Goal: Find specific page/section: Find specific page/section

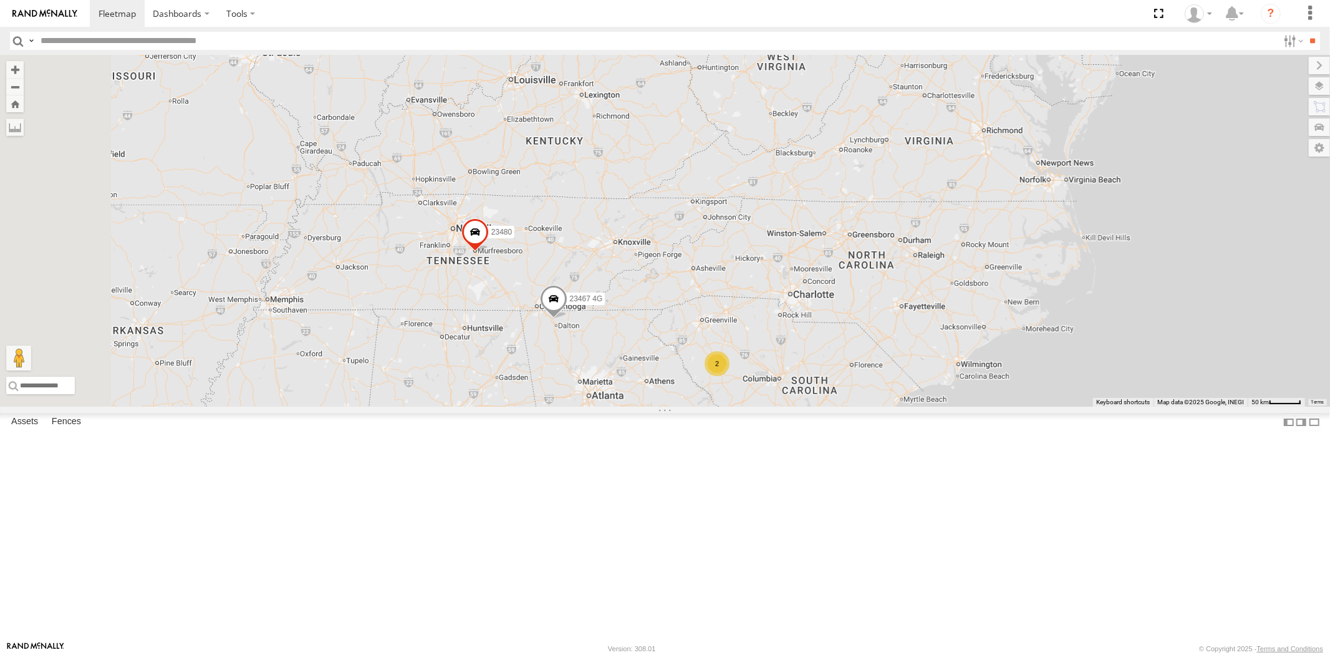
drag, startPoint x: 717, startPoint y: 311, endPoint x: 763, endPoint y: 298, distance: 48.0
click at [762, 297] on div "23207 NEW 2 2 23480 23467 4G 23335 4G/Active 4 5 23207xx" at bounding box center [665, 231] width 1330 height 352
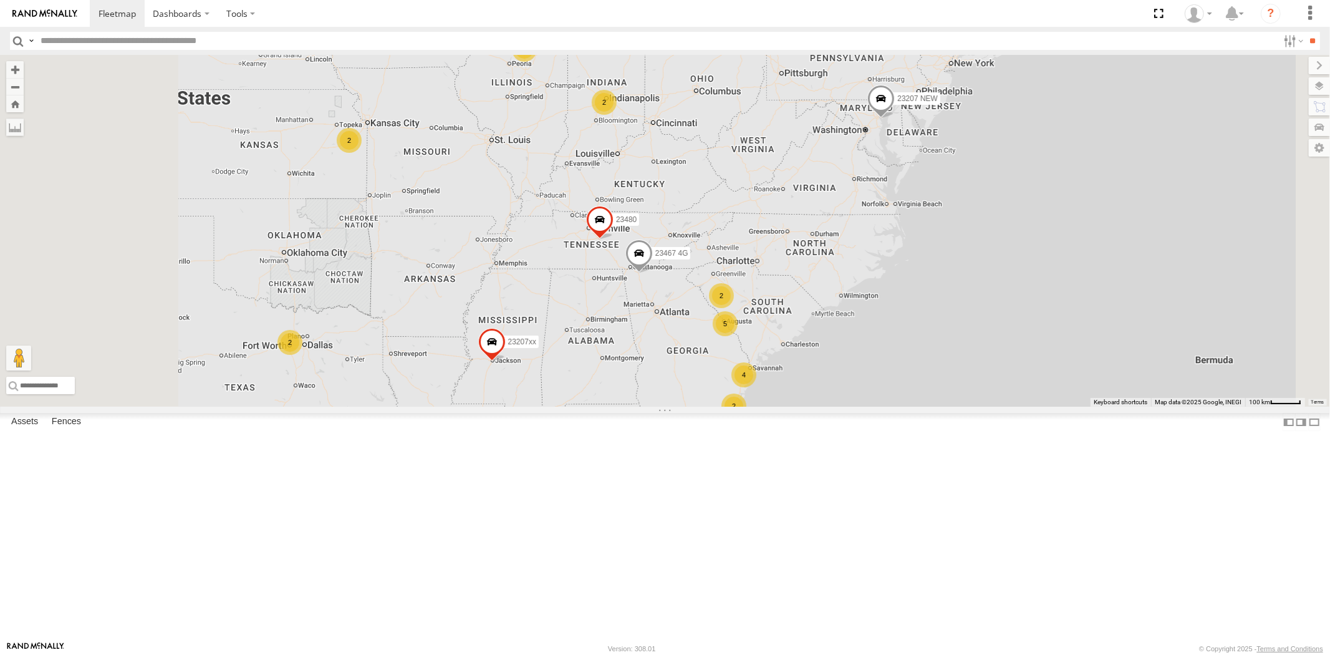
drag, startPoint x: 705, startPoint y: 362, endPoint x: 712, endPoint y: 363, distance: 6.9
click at [712, 363] on div "23207 NEW 23480 23460 NEW 23467 4G 23335 4G/Active 23207xx 4 4 2 5 2 2 2 2 2 23…" at bounding box center [665, 231] width 1330 height 352
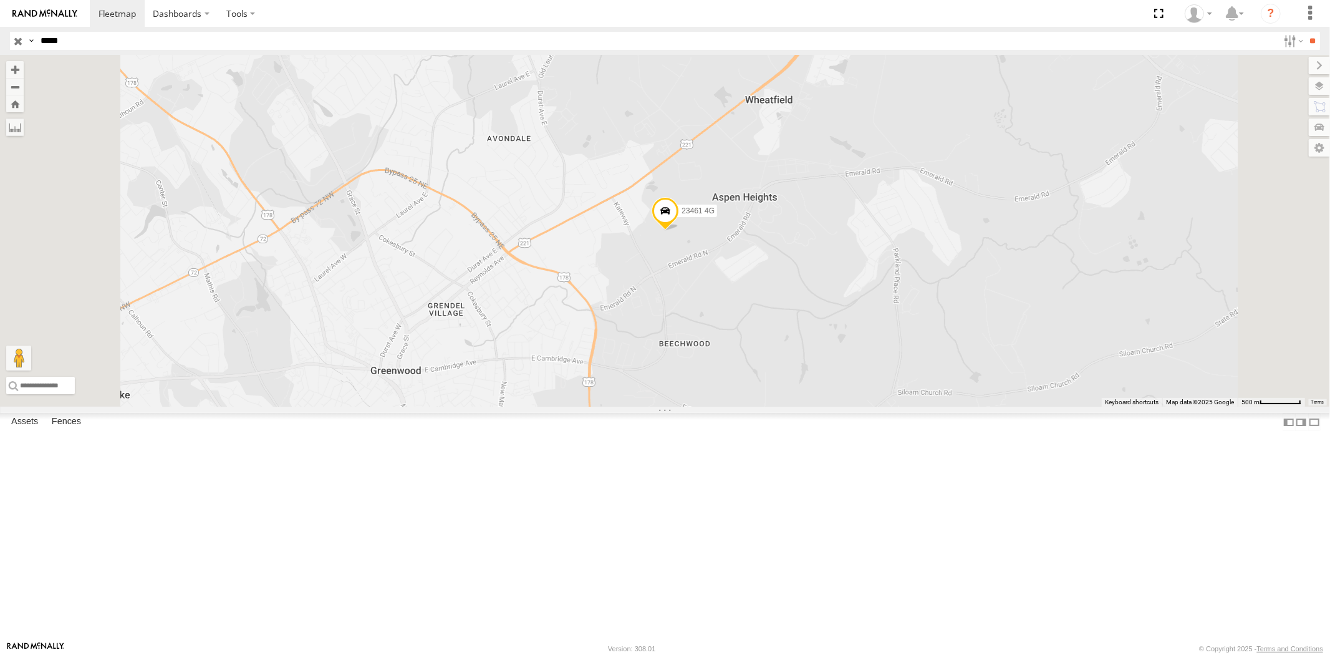
drag, startPoint x: 20, startPoint y: 42, endPoint x: 104, endPoint y: 13, distance: 89.2
click at [20, 42] on input "button" at bounding box center [18, 41] width 16 height 18
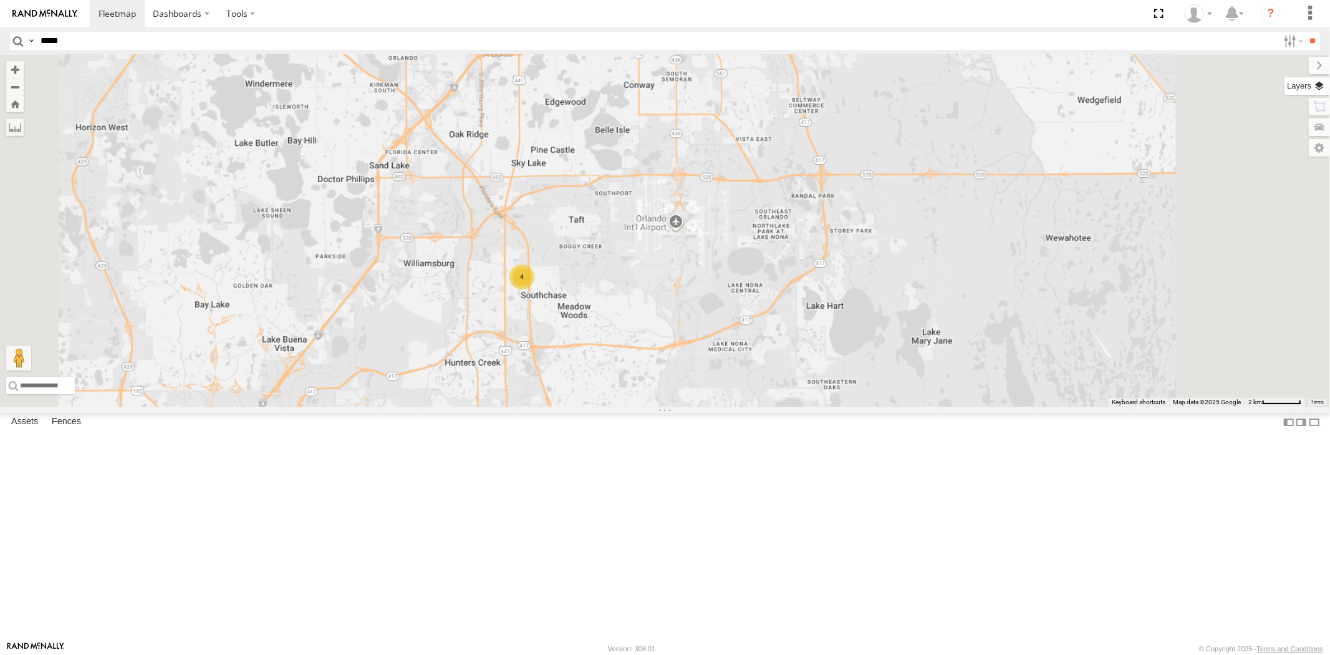
click at [1197, 86] on label at bounding box center [1308, 85] width 46 height 17
click at [0, 0] on span "Basemaps" at bounding box center [0, 0] width 0 height 0
drag, startPoint x: 1194, startPoint y: 124, endPoint x: 1165, endPoint y: 82, distance: 50.5
click at [0, 0] on span "Satellite + Roadmap" at bounding box center [0, 0] width 0 height 0
click at [1197, 64] on label at bounding box center [1319, 65] width 21 height 17
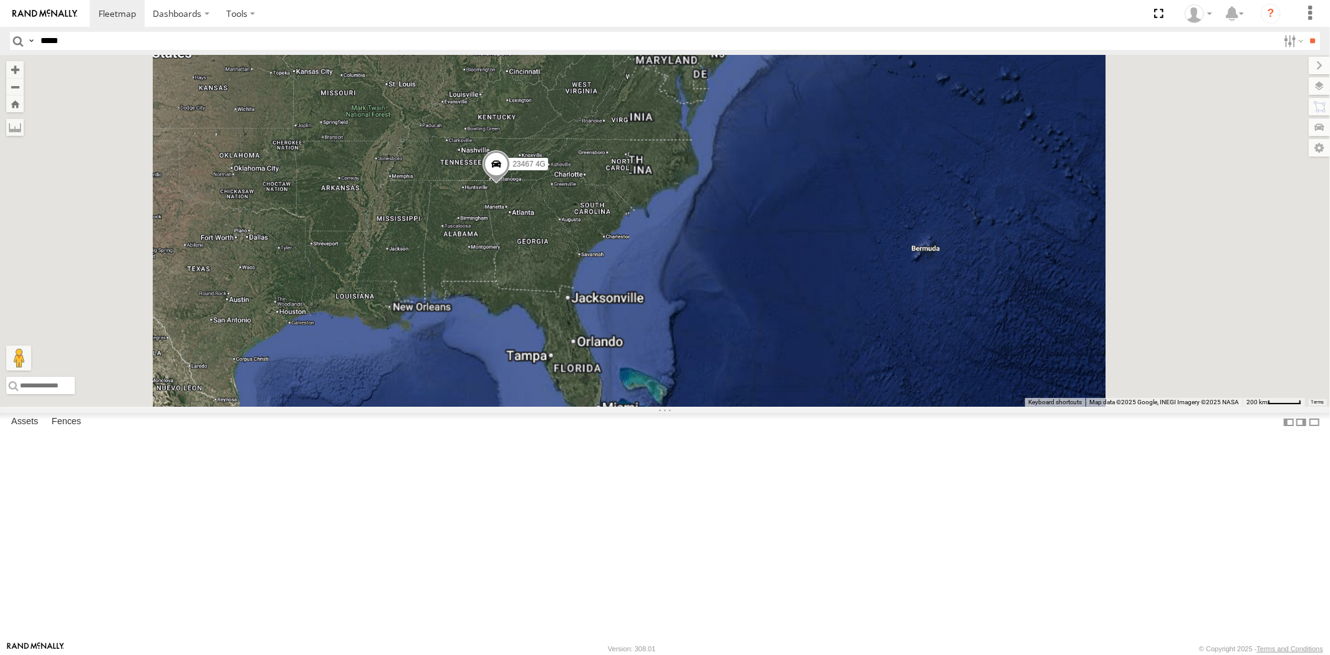
drag, startPoint x: 574, startPoint y: 251, endPoint x: 722, endPoint y: 260, distance: 148.1
click at [680, 256] on div "23467 4G" at bounding box center [665, 231] width 1330 height 352
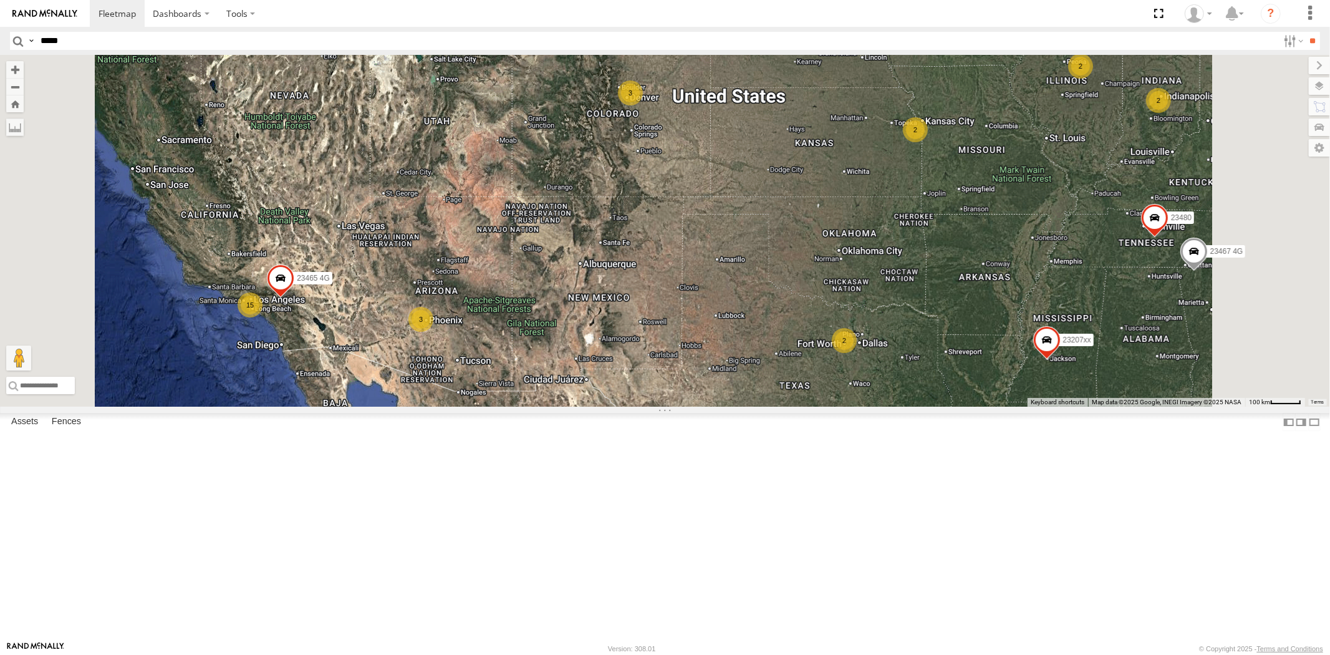
click at [653, 267] on div "23467 4G 15 2 2 23207xx 3 2 2 23480 23460 NEW 23465 4G 3" at bounding box center [665, 231] width 1330 height 352
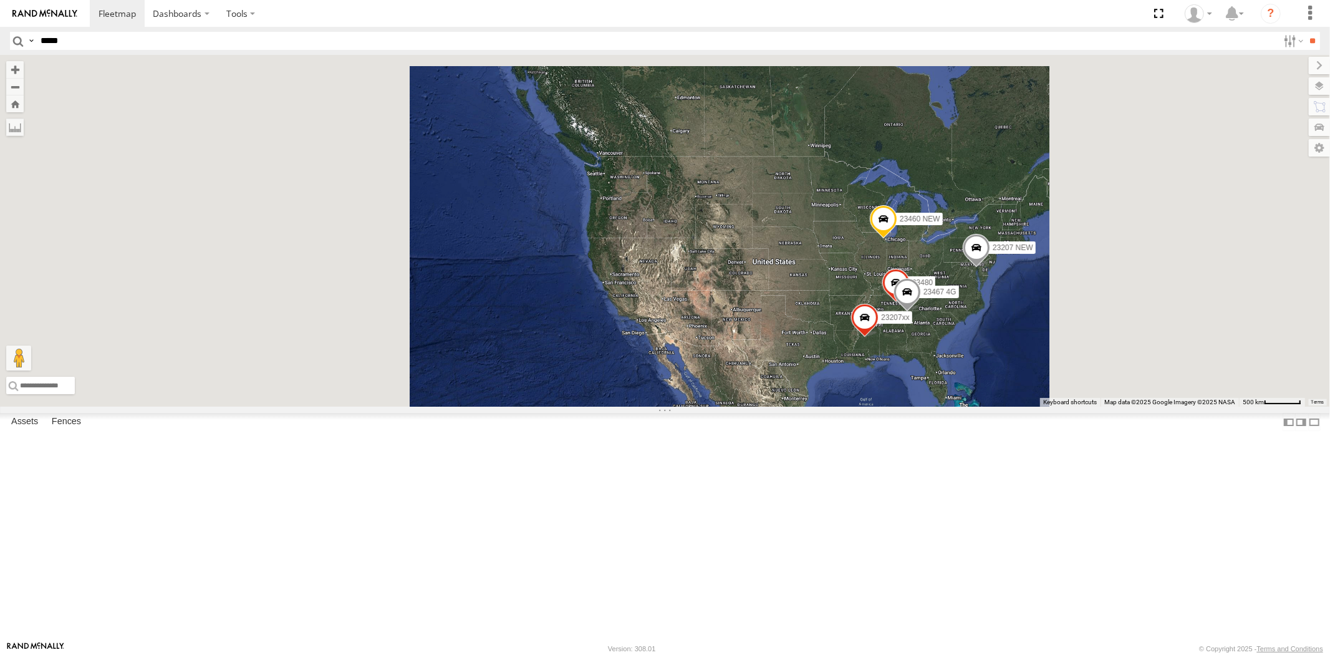
drag, startPoint x: 1025, startPoint y: 365, endPoint x: 931, endPoint y: 372, distance: 94.4
click at [932, 372] on div "23207 NEW 23207xx 23480 23460 NEW 23467 4G" at bounding box center [665, 231] width 1330 height 352
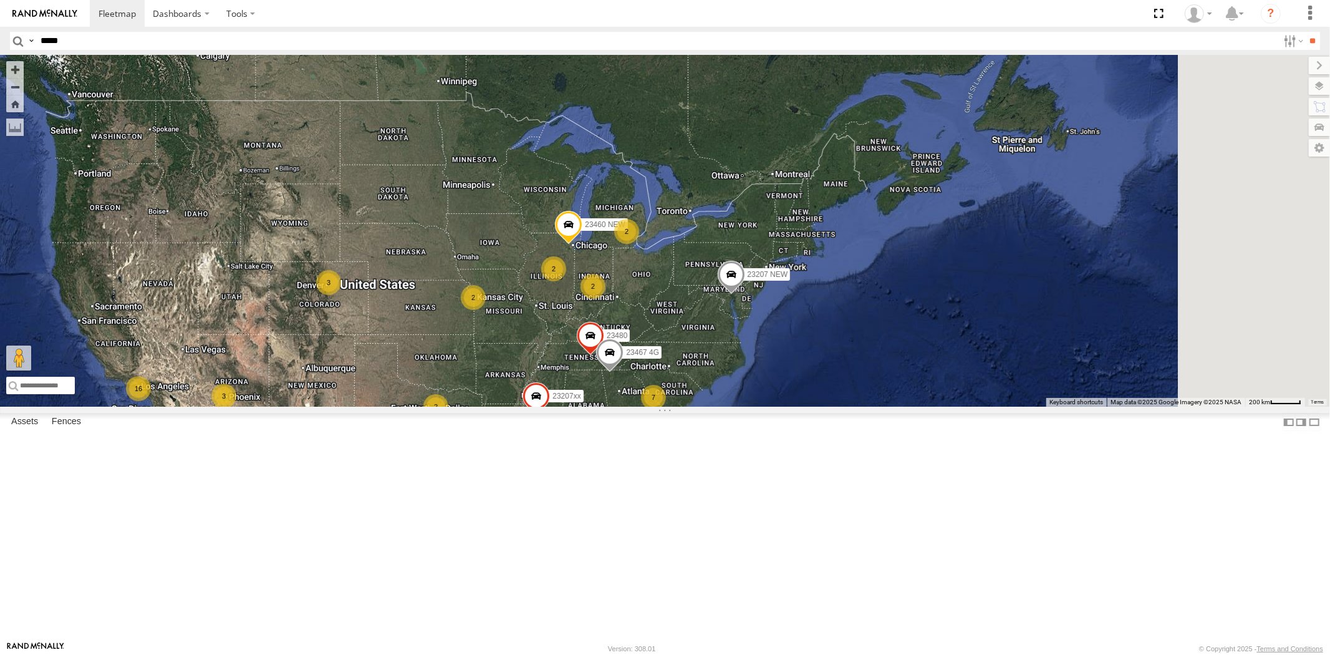
drag, startPoint x: 851, startPoint y: 375, endPoint x: 840, endPoint y: 281, distance: 94.9
click at [842, 281] on div "23207 NEW 23207xx 23480 23460 NEW 23467 4G 4 6 16 2 7 2 3 2 2 2 3" at bounding box center [665, 231] width 1330 height 352
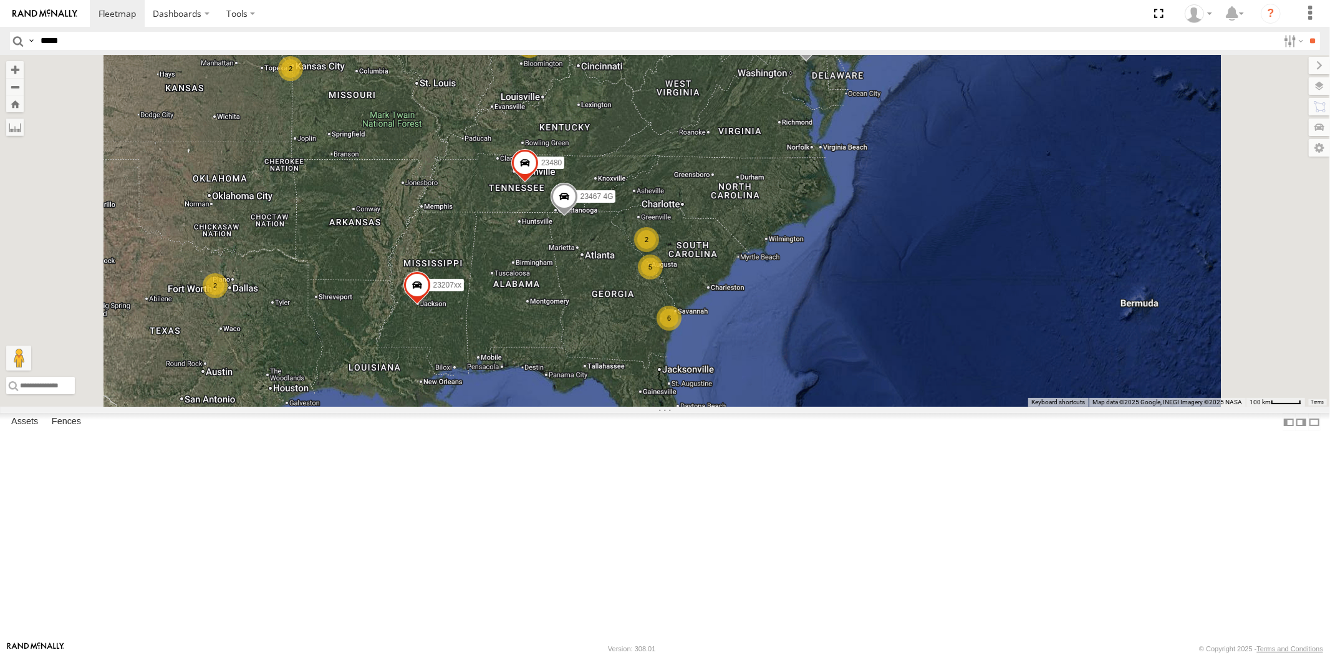
click at [826, 211] on div "23207 NEW 23207xx 23480 23460 NEW 23467 4G 4 6 2 5 2 2 2 2 23335 4G/Active" at bounding box center [665, 231] width 1330 height 352
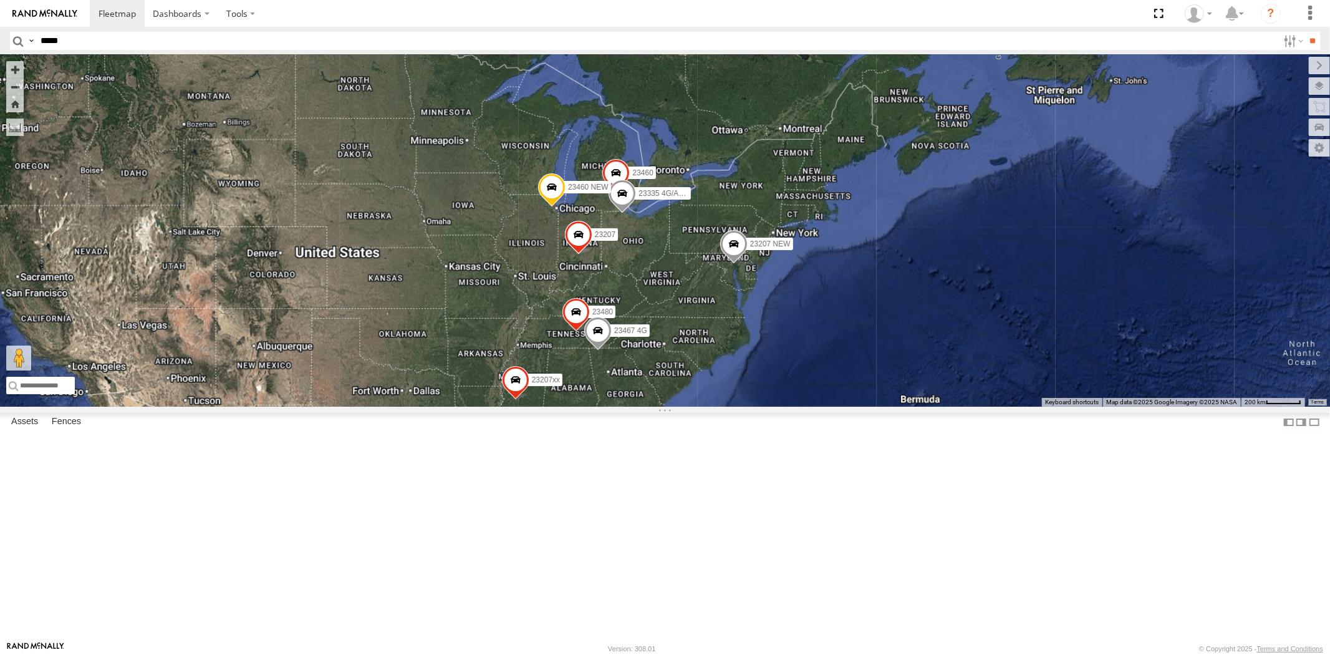
drag, startPoint x: 766, startPoint y: 397, endPoint x: 766, endPoint y: 349, distance: 48.0
click at [768, 352] on div "23207 NEW 23207xx 23460 23480 23460 NEW 23467 4G 23335 4G/Active 23467 23207" at bounding box center [665, 231] width 1330 height 352
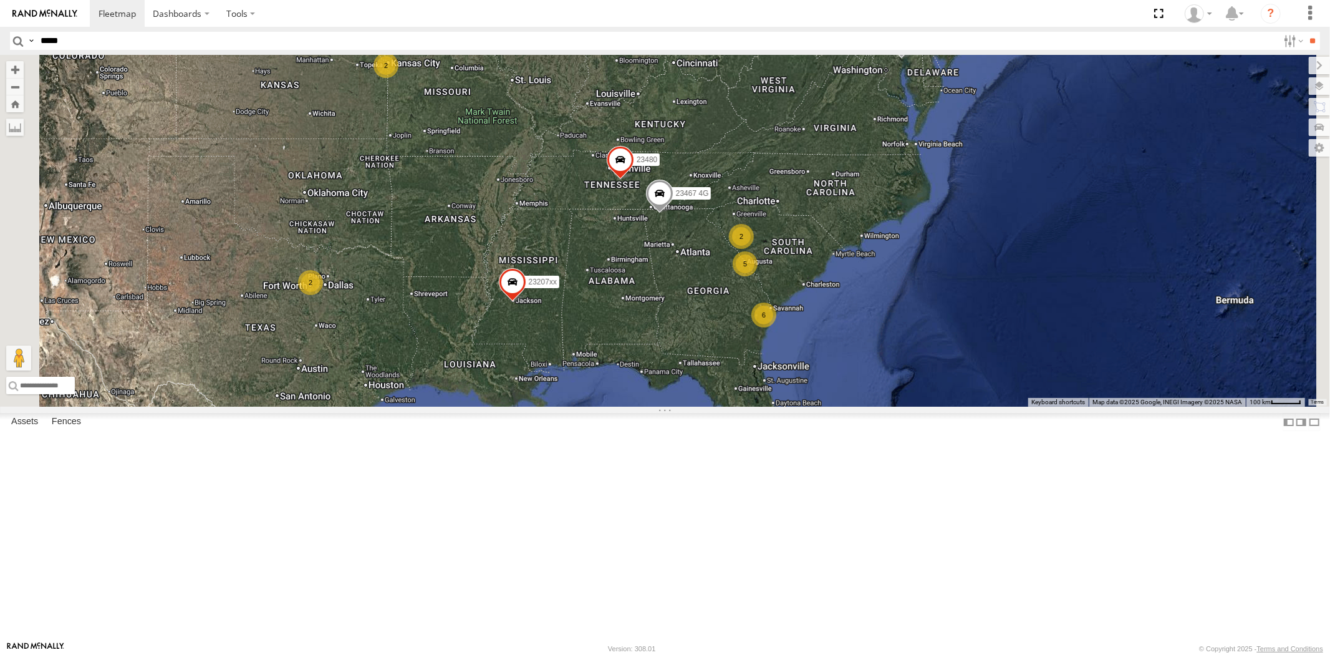
click at [727, 327] on div "23207 NEW 23207xx 23460 23480 23460 NEW 23467 4G 23335 4G/Active 4 6 2 5 2 2 2 2" at bounding box center [665, 231] width 1330 height 352
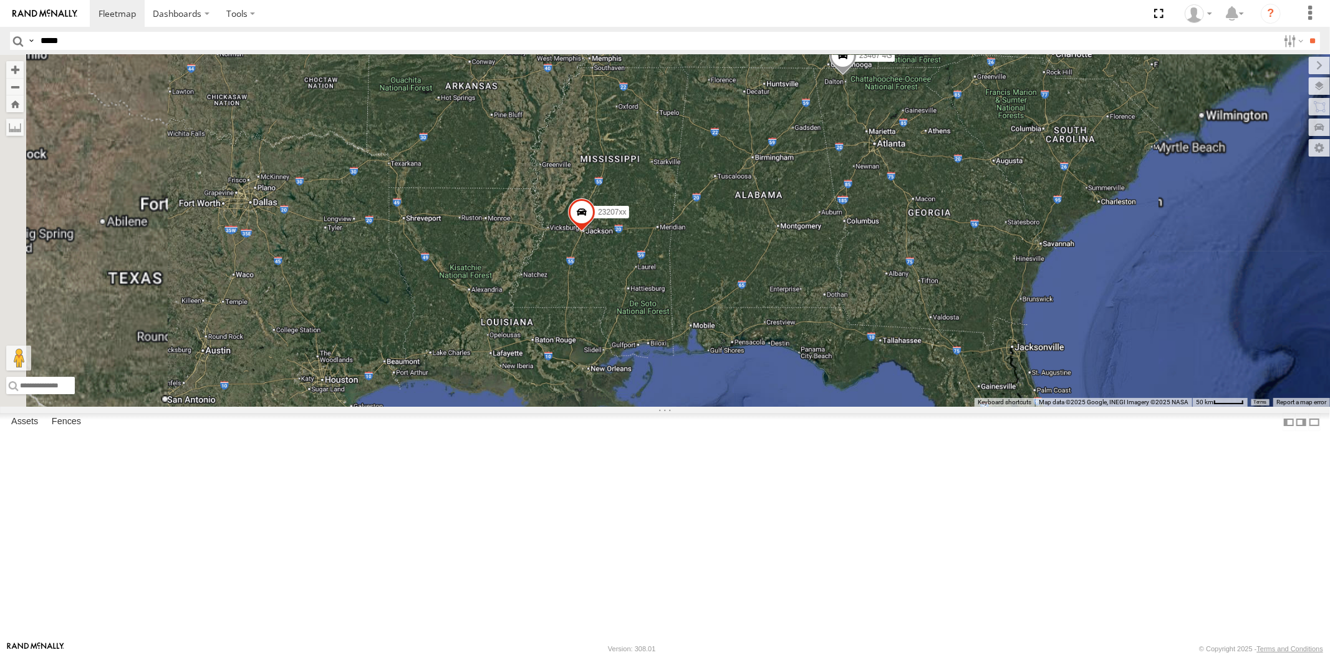
drag, startPoint x: 596, startPoint y: 390, endPoint x: 625, endPoint y: 324, distance: 72.3
click at [625, 324] on div "23207 NEW 23207xx 23460 23480 23460 NEW 23467 4G 23335 4G/Active" at bounding box center [665, 231] width 1330 height 352
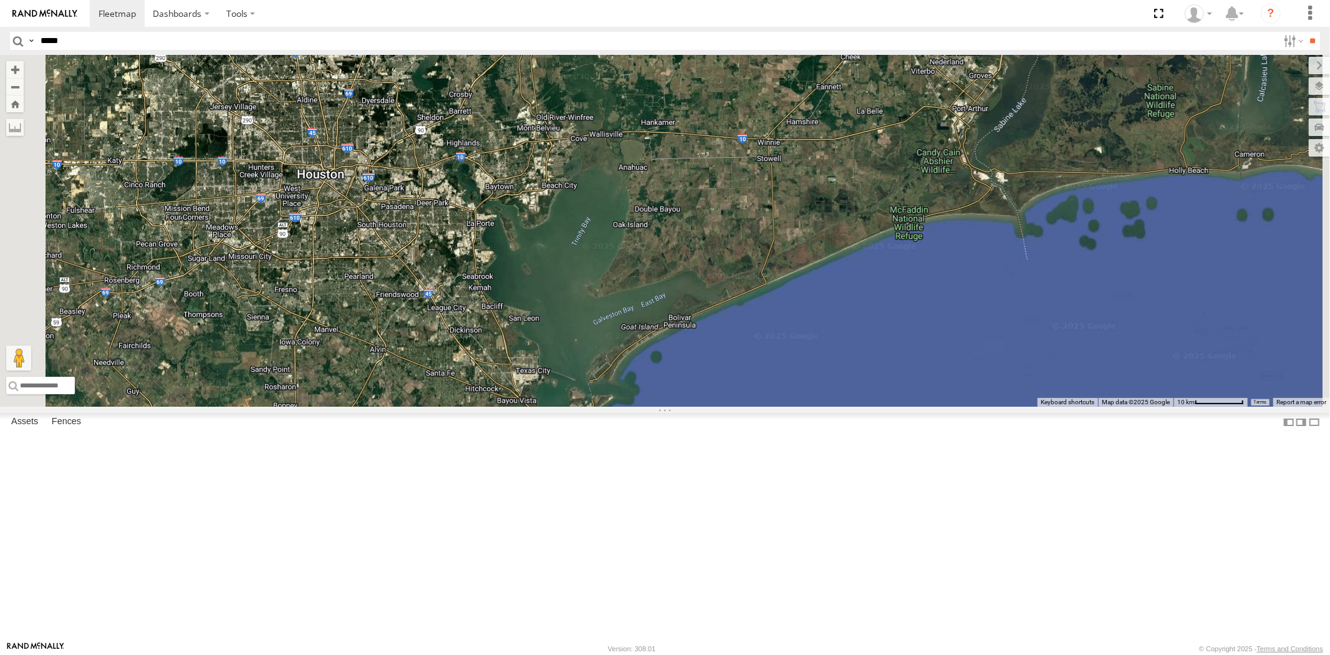
drag, startPoint x: 611, startPoint y: 288, endPoint x: 627, endPoint y: 321, distance: 37.4
click at [626, 321] on div "23207 NEW 23207xx 23460 23480 23460 NEW 23467 4G 23335 4G/Active" at bounding box center [665, 231] width 1330 height 352
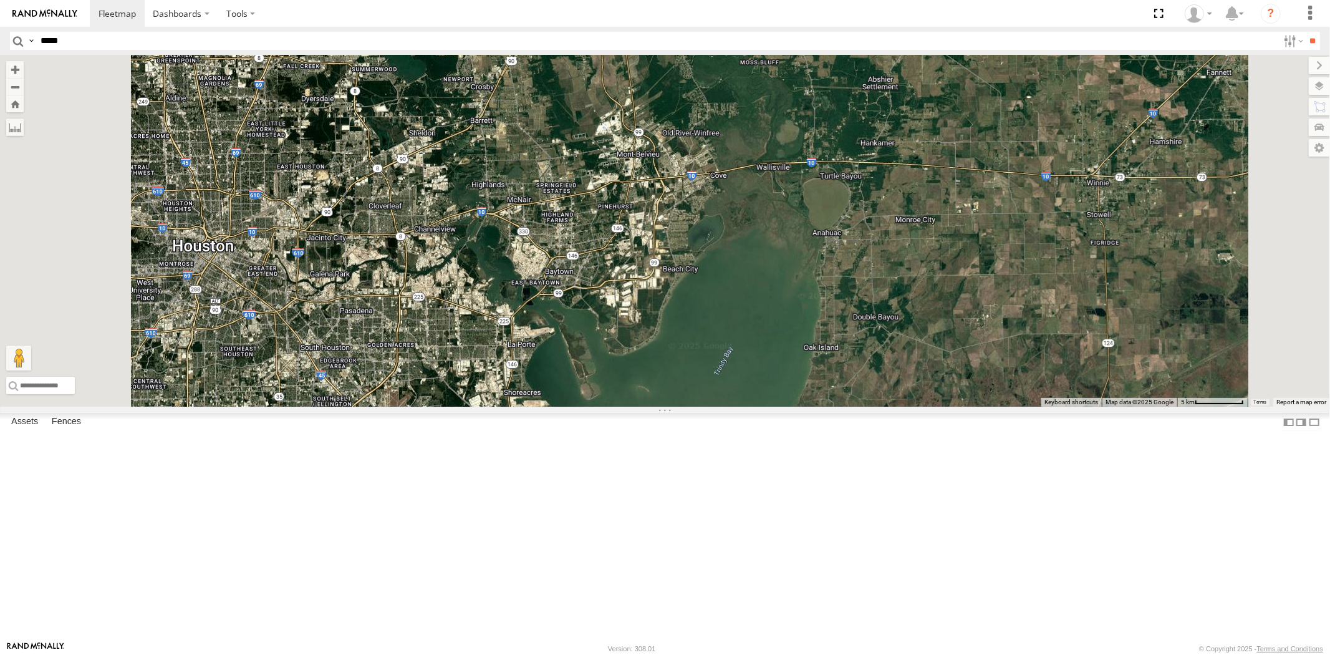
click at [175, 39] on input "*****" at bounding box center [657, 41] width 1243 height 18
type input "*****"
click at [1197, 32] on input "**" at bounding box center [1313, 41] width 14 height 18
click at [0, 0] on div "23335/Bad" at bounding box center [0, 0] width 0 height 0
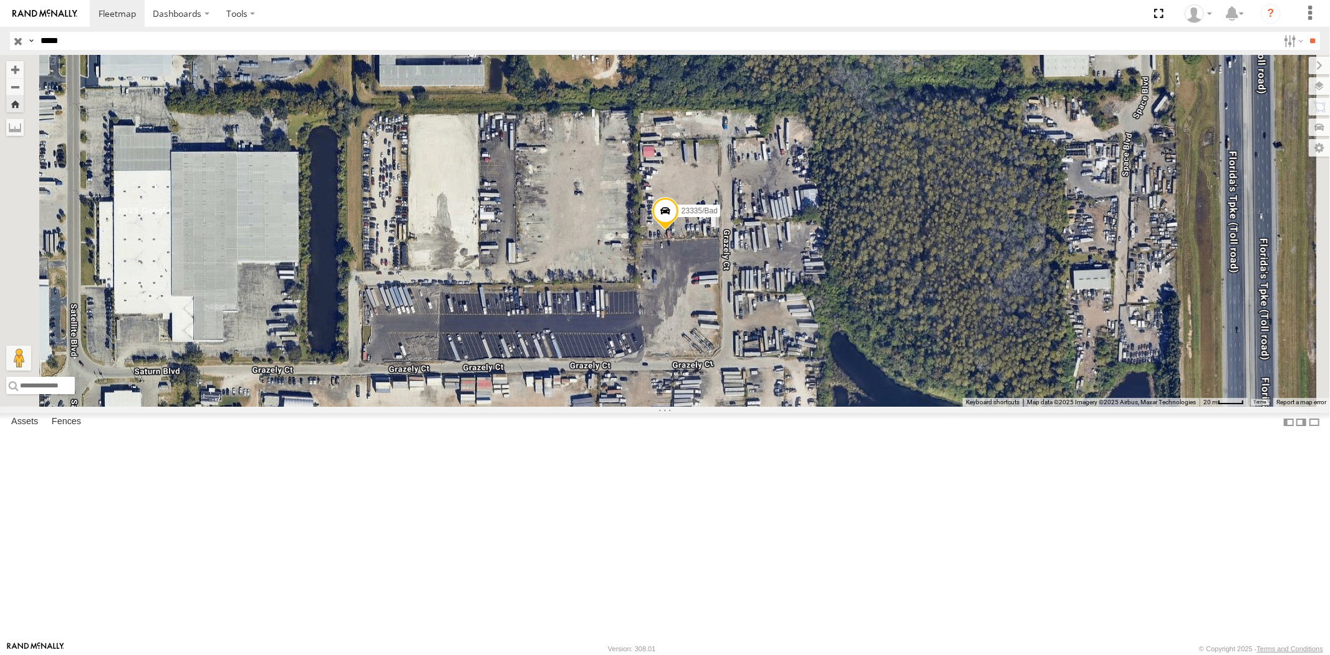
click at [0, 0] on div "23335 4G All Assets" at bounding box center [0, 0] width 0 height 0
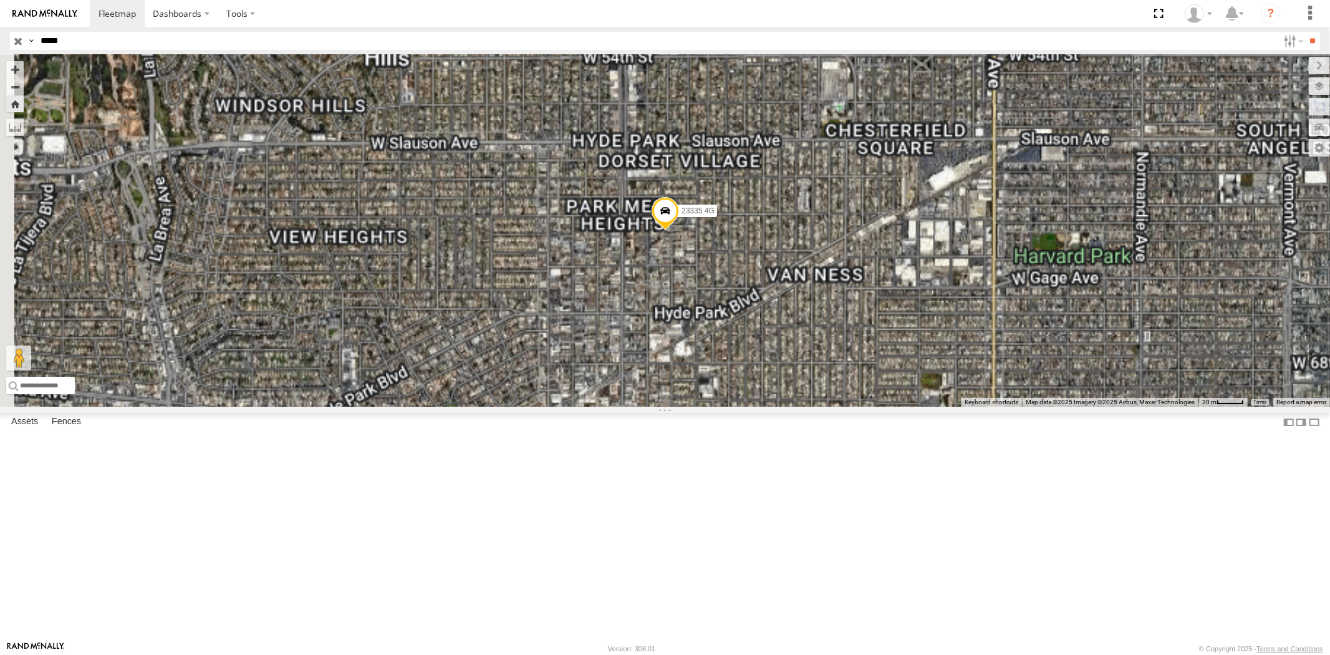
click at [0, 0] on div "23335 4G/Active" at bounding box center [0, 0] width 0 height 0
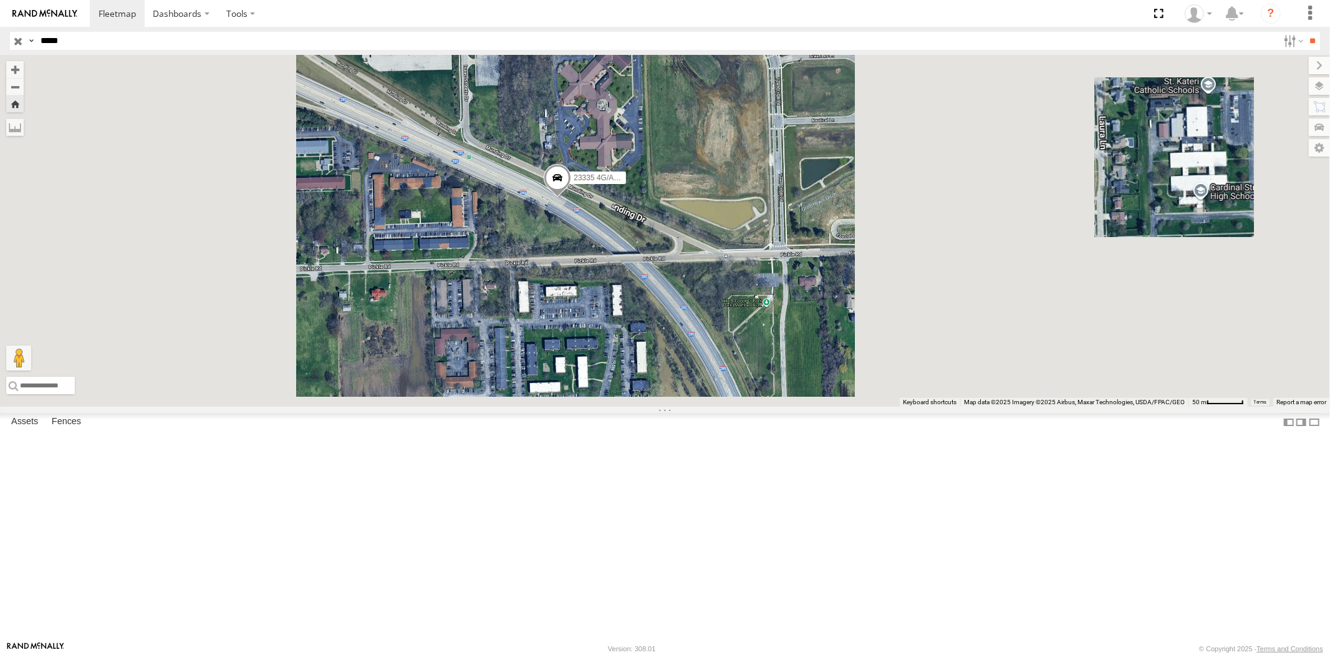
click at [25, 41] on input "button" at bounding box center [18, 41] width 16 height 18
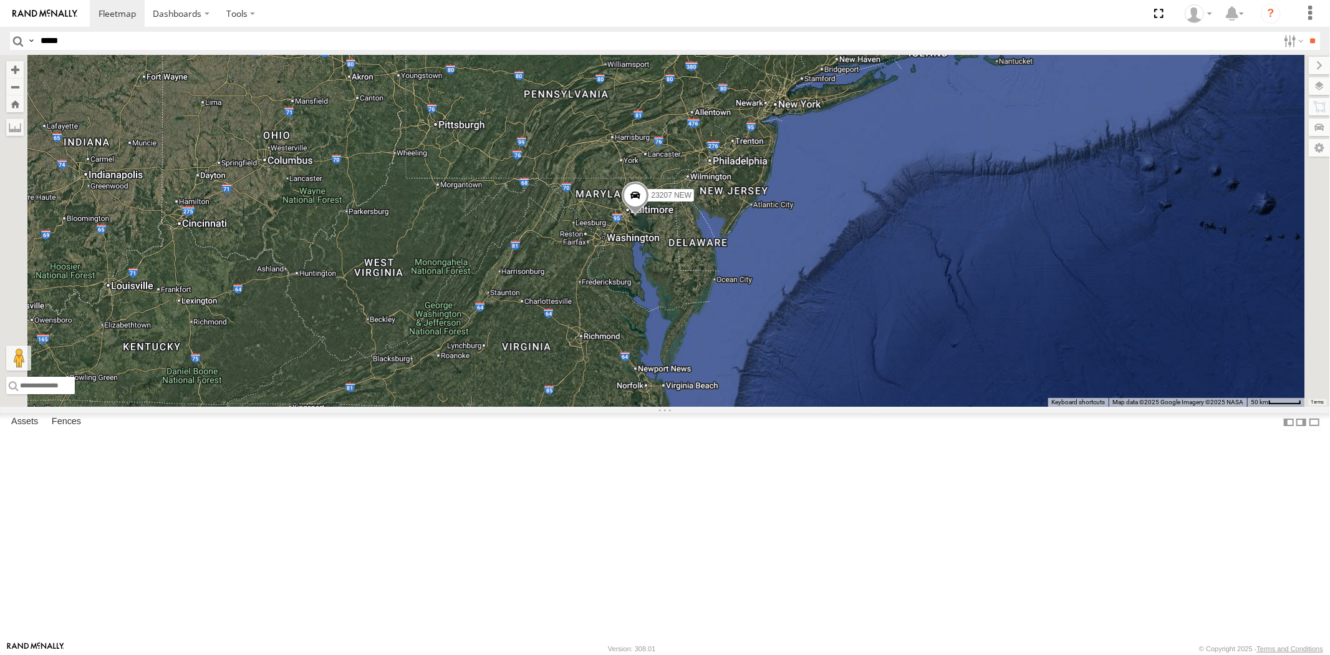
drag, startPoint x: 747, startPoint y: 265, endPoint x: 733, endPoint y: 341, distance: 77.4
click at [733, 341] on div "23335 4G/Active 23207 NEW 2 23467 4G" at bounding box center [665, 231] width 1330 height 352
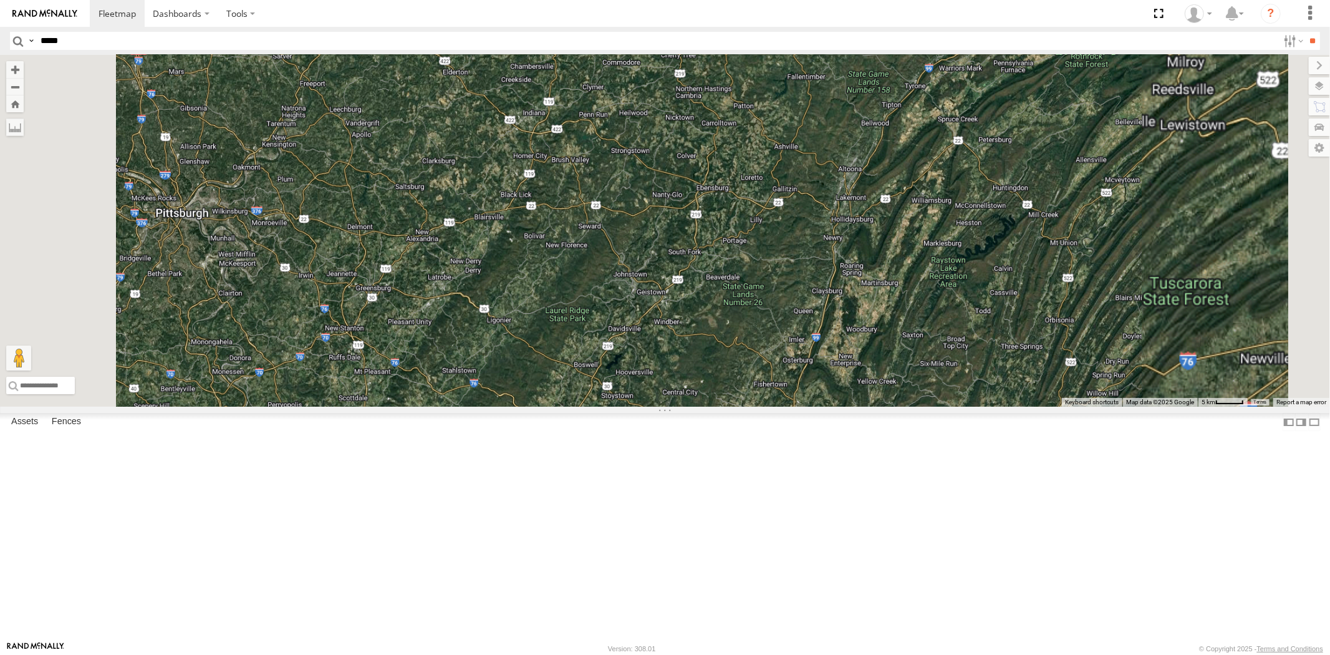
drag, startPoint x: 427, startPoint y: 273, endPoint x: 598, endPoint y: 273, distance: 170.9
click at [600, 273] on div "23335 4G/Active 23207 NEW 23467 4G 23460" at bounding box center [665, 231] width 1330 height 352
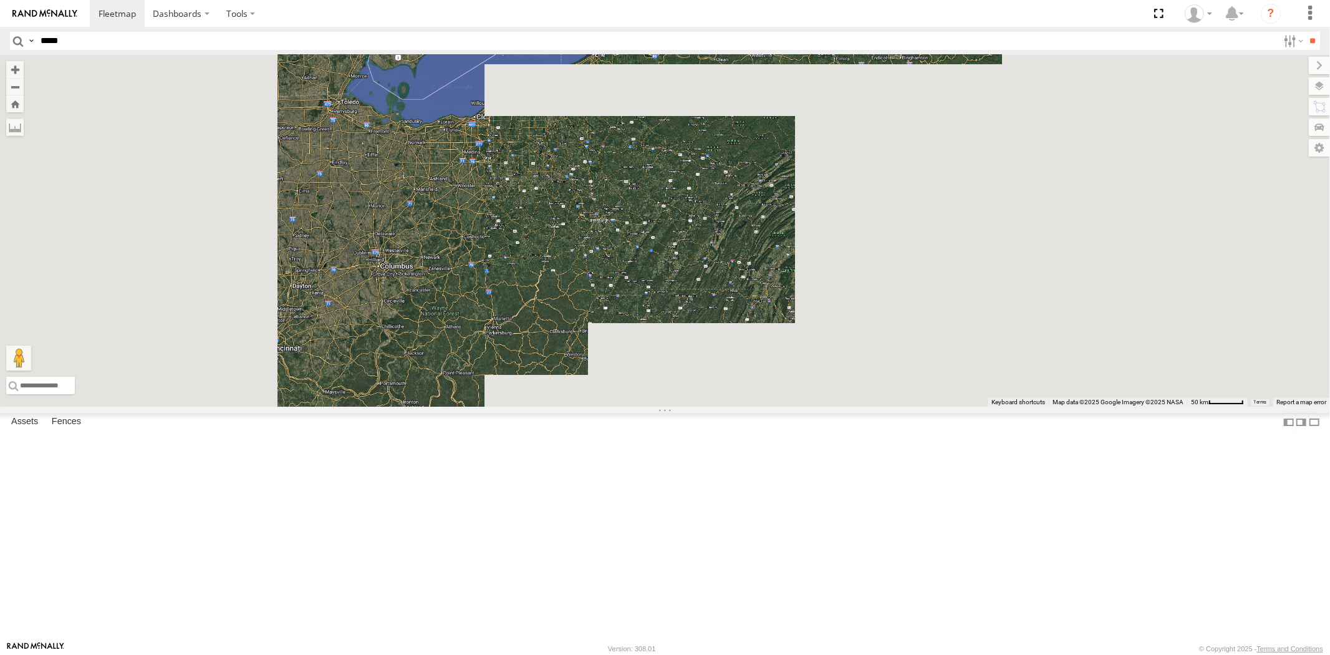
click at [828, 321] on div at bounding box center [665, 231] width 1330 height 352
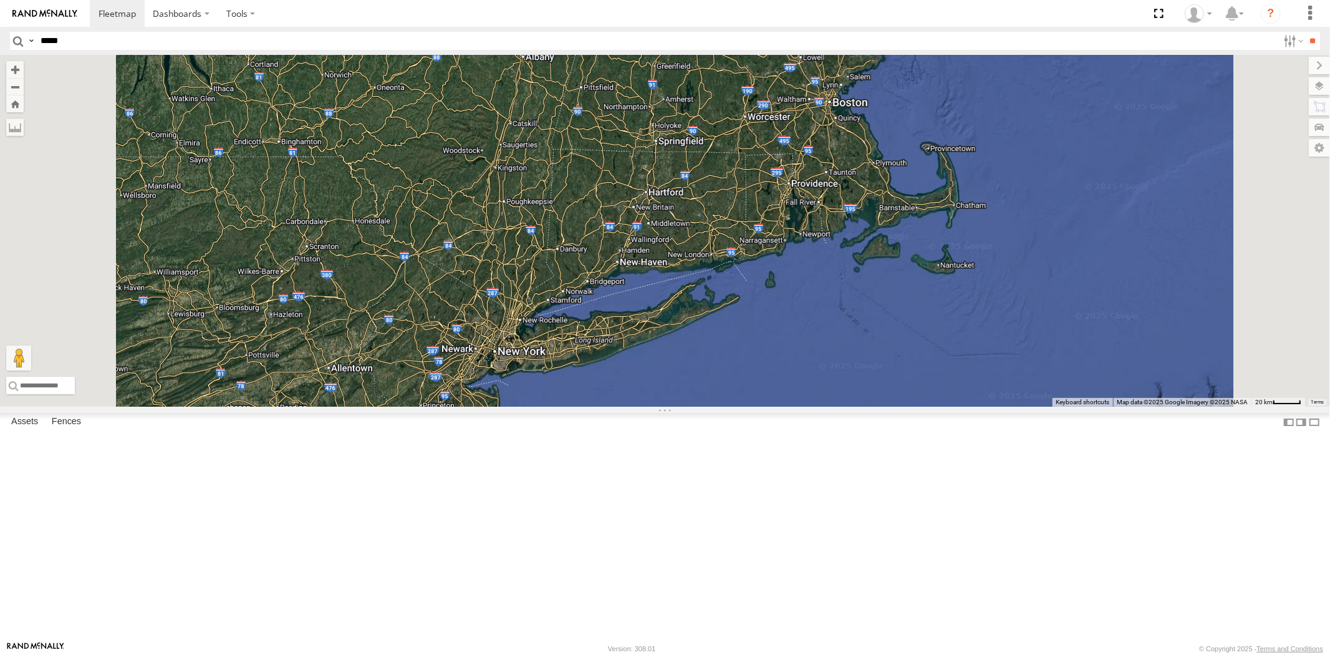
drag, startPoint x: 862, startPoint y: 298, endPoint x: 851, endPoint y: 301, distance: 11.7
click at [851, 301] on div "23207 NEW 23207xx 23460 23480 23460 NEW 23467 4G 23335 4G/Active" at bounding box center [665, 231] width 1330 height 352
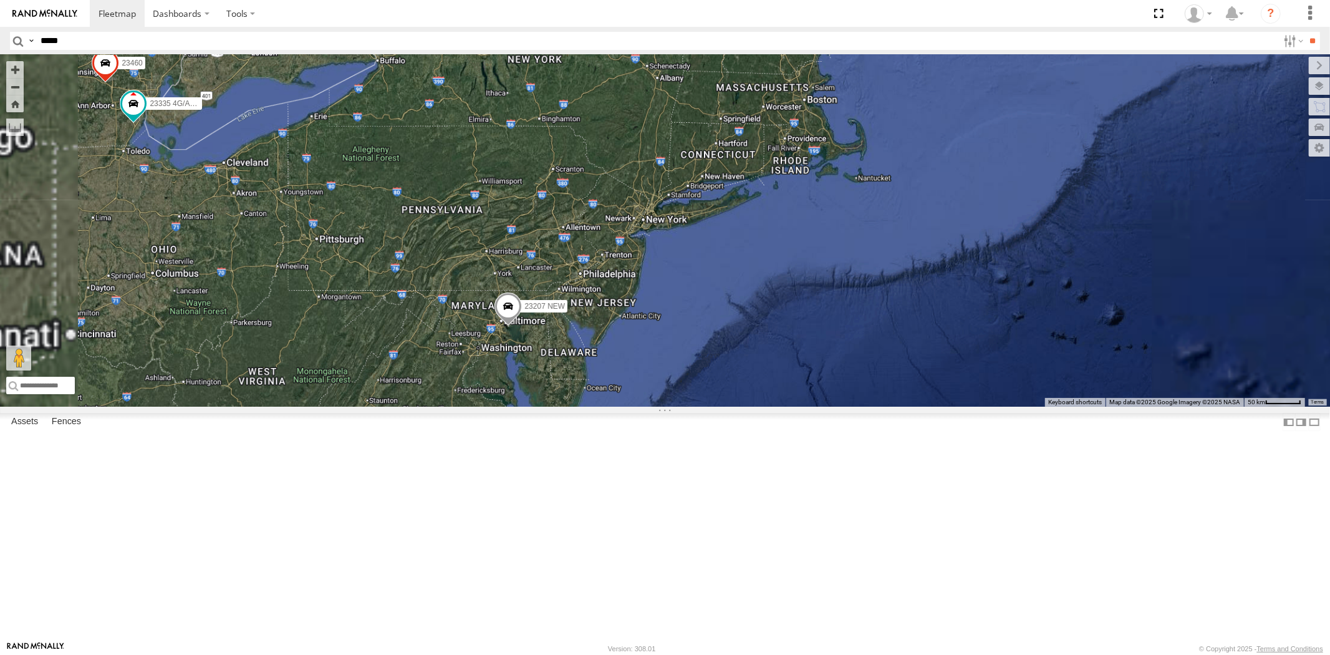
drag, startPoint x: 553, startPoint y: 335, endPoint x: 763, endPoint y: 327, distance: 211.0
click at [762, 327] on div "23207 NEW 23207xx 23460 23480 23460 NEW 23467 4G 23335 4G/Active" at bounding box center [665, 231] width 1330 height 352
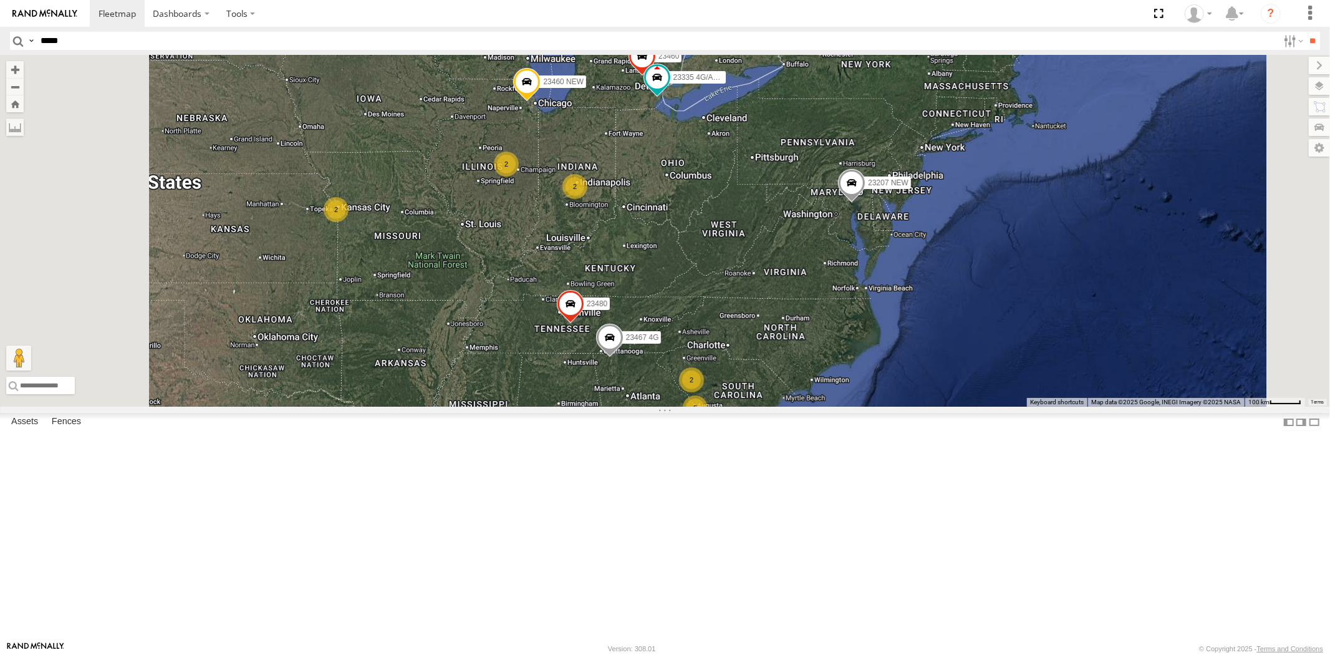
drag, startPoint x: 669, startPoint y: 395, endPoint x: 710, endPoint y: 356, distance: 56.0
click at [709, 356] on div "23207 NEW 23207xx 23480 23460 NEW 23467 4G 6 2 5 2 2 2 2 23460 23335 4G/Active" at bounding box center [665, 231] width 1330 height 352
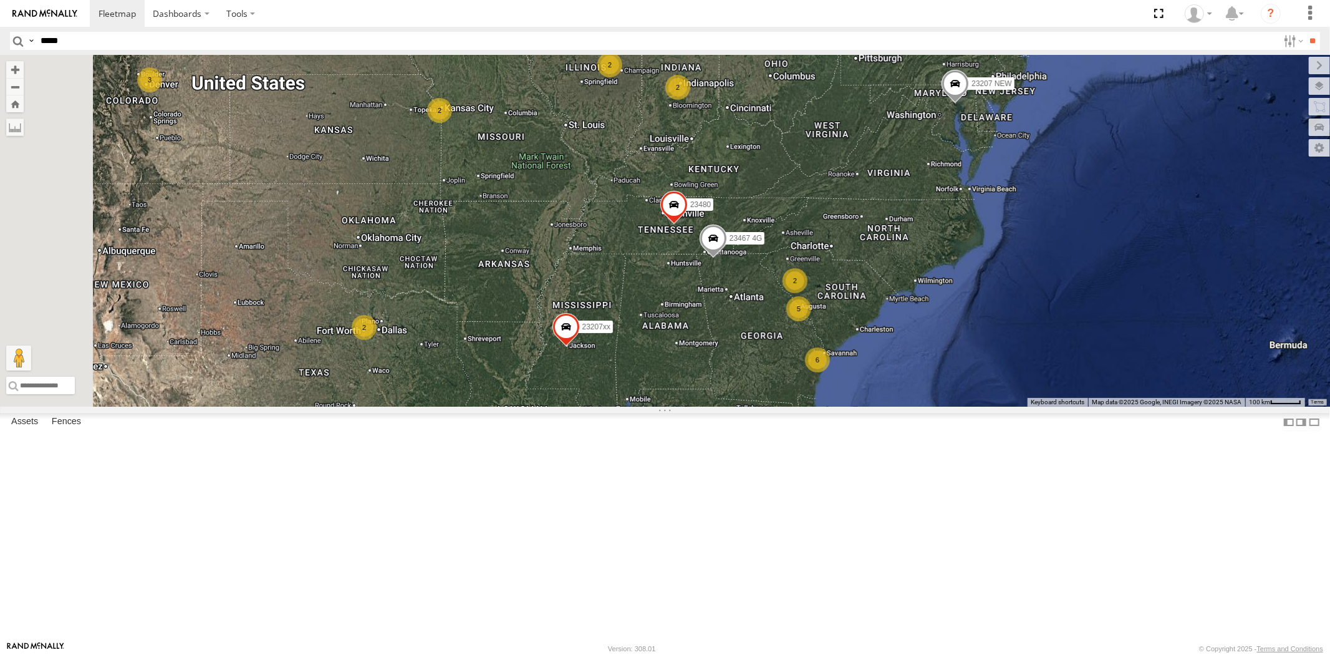
drag, startPoint x: 700, startPoint y: 356, endPoint x: 538, endPoint y: 427, distance: 176.8
click at [714, 354] on div "23207 NEW 23207xx 23480 23460 NEW 23467 4G 6 2 5 2 2 2 2 23460 23335 4G/Active …" at bounding box center [665, 231] width 1330 height 352
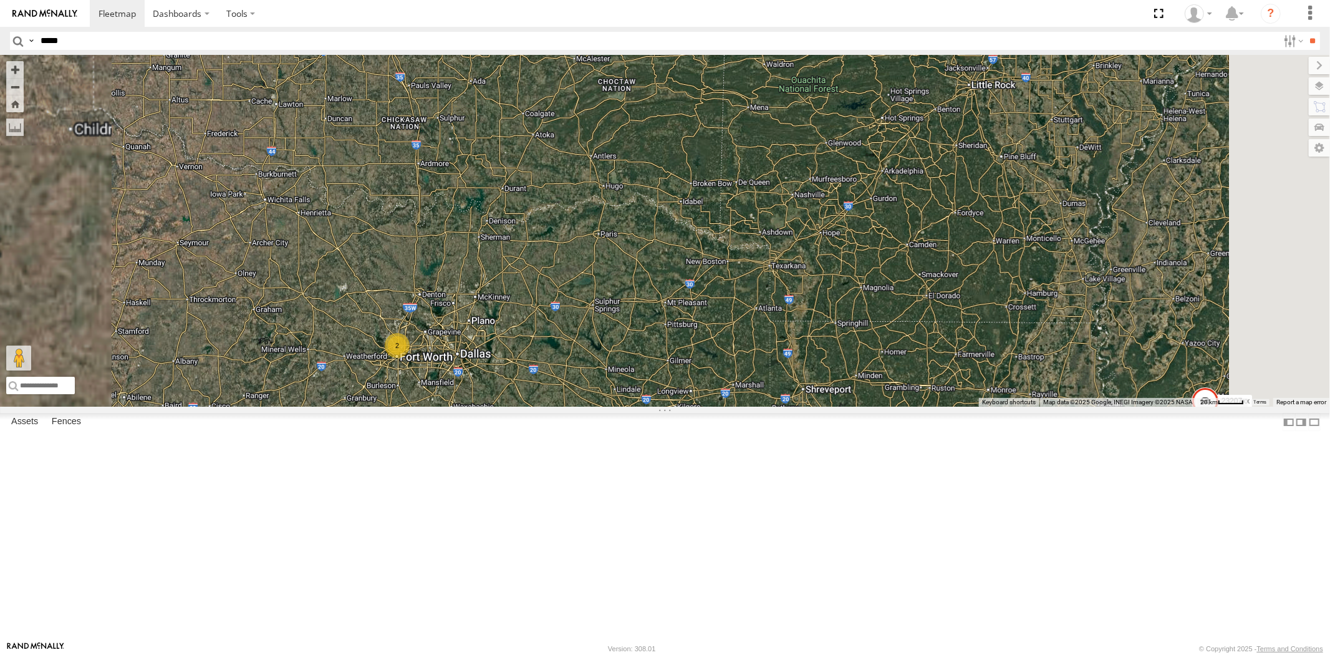
click at [568, 385] on div "23207 NEW 23207xx 23480 23460 NEW 23467 4G 23460 23335 4G/Active 2" at bounding box center [665, 231] width 1330 height 352
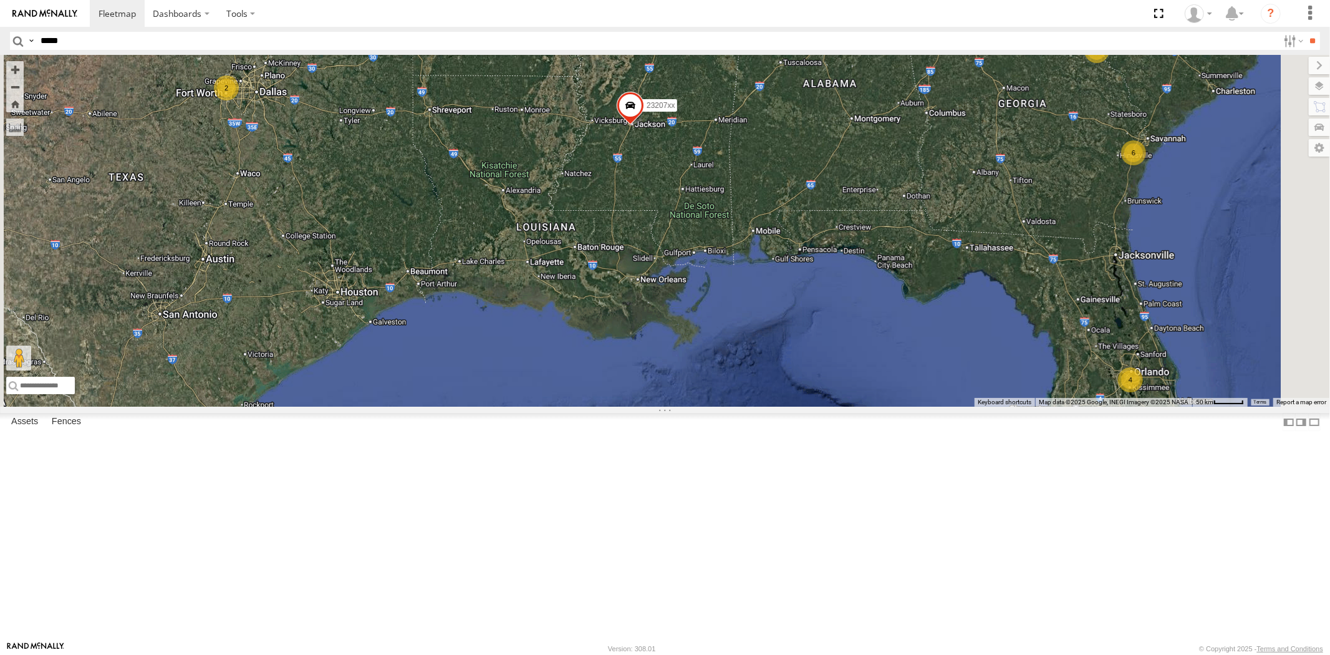
drag, startPoint x: 765, startPoint y: 327, endPoint x: 749, endPoint y: 359, distance: 35.7
click at [749, 359] on div "23207xx 23480 23207 NEW 23460 NEW 23467 4G 4 6 2 5 2" at bounding box center [665, 231] width 1330 height 352
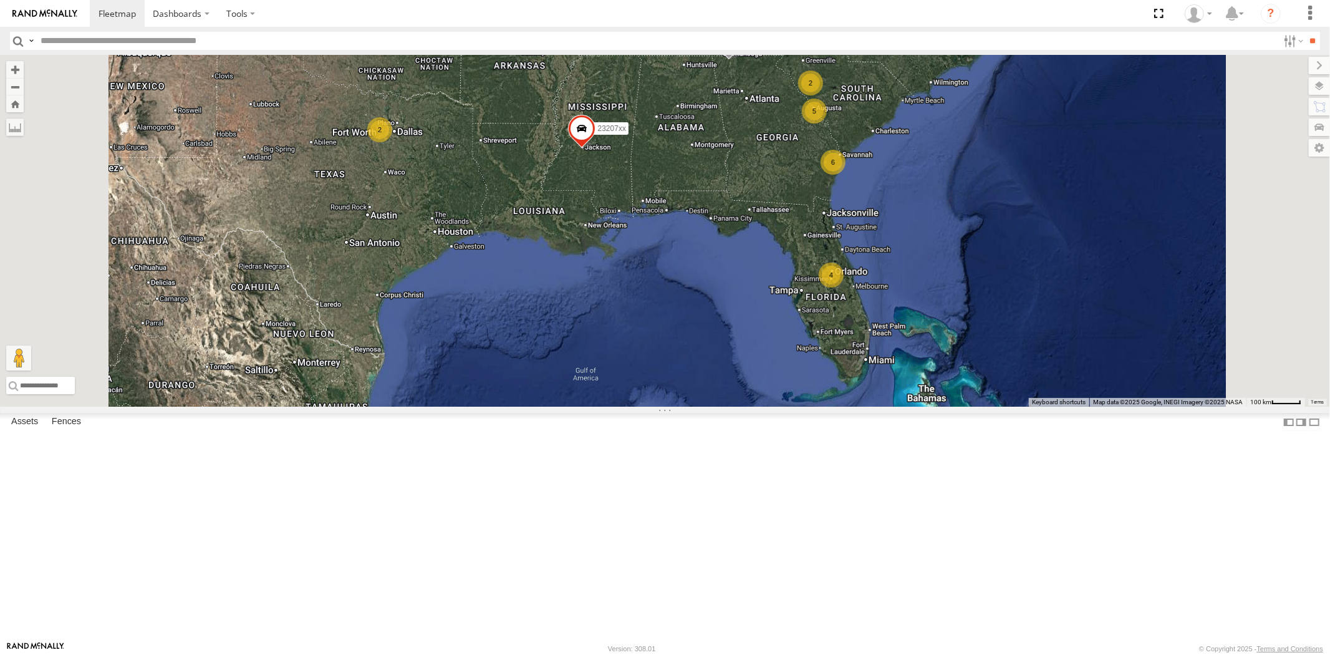
drag, startPoint x: 694, startPoint y: 281, endPoint x: 707, endPoint y: 360, distance: 79.6
click at [706, 360] on div "23207xx 4 6 2 5 2 23480 23467 4G" at bounding box center [665, 231] width 1330 height 352
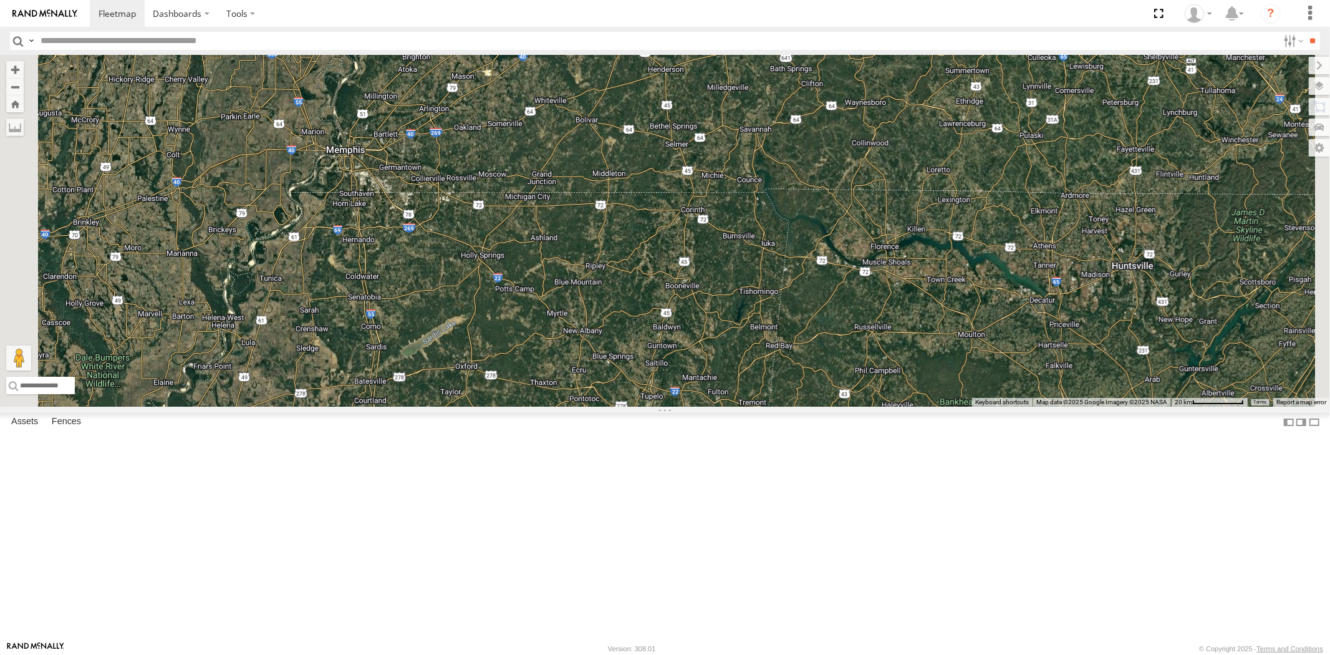
drag, startPoint x: 625, startPoint y: 311, endPoint x: 619, endPoint y: 321, distance: 12.3
click at [631, 318] on div "23207xx 23480 23467 4G 23207 NEW" at bounding box center [665, 231] width 1330 height 352
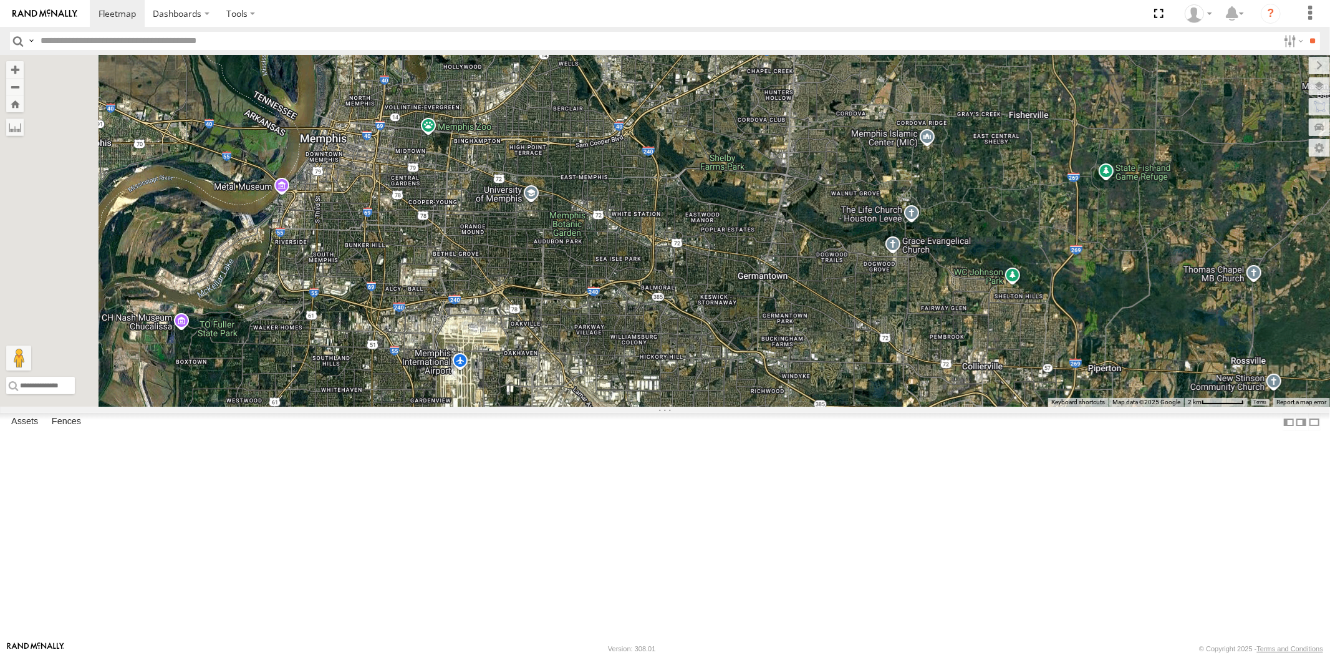
drag, startPoint x: 432, startPoint y: 247, endPoint x: 510, endPoint y: 282, distance: 85.4
click at [510, 282] on div "23207xx 23480 23467 4G 23207 NEW" at bounding box center [665, 231] width 1330 height 352
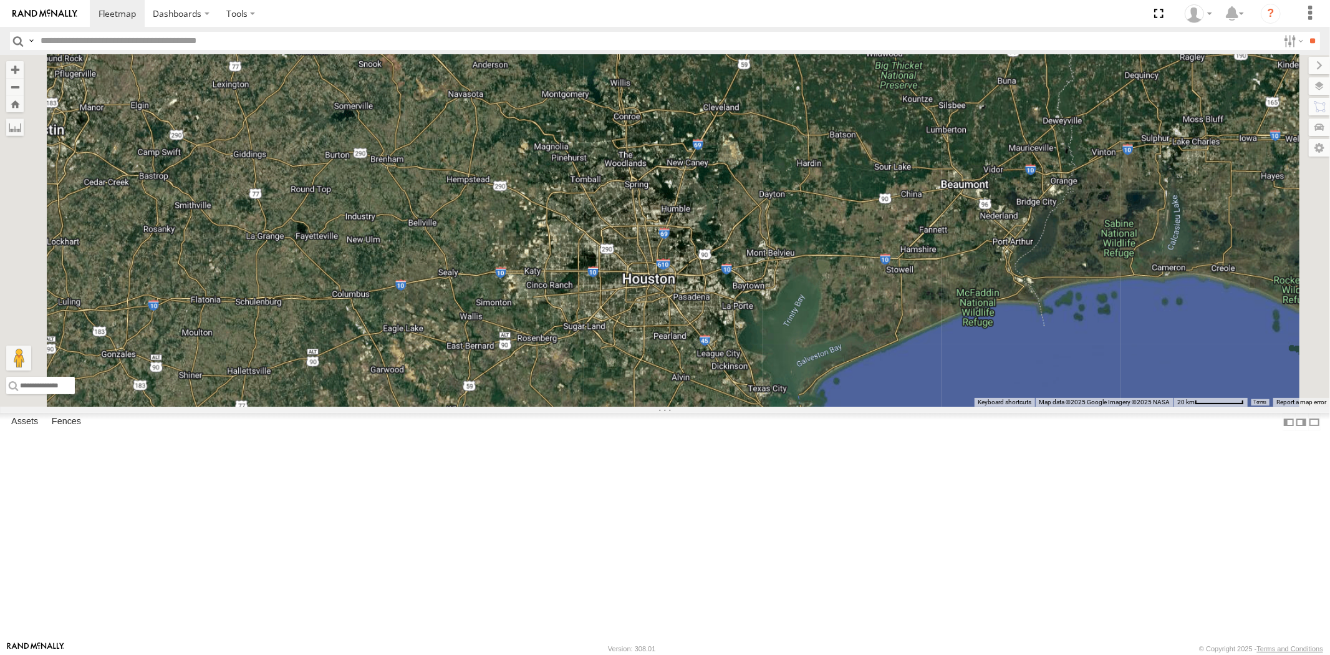
drag, startPoint x: 823, startPoint y: 395, endPoint x: 838, endPoint y: 393, distance: 14.5
click at [839, 394] on div "23207 NEW 23207xx 23460 NEW 23480 23467 4G" at bounding box center [665, 231] width 1330 height 352
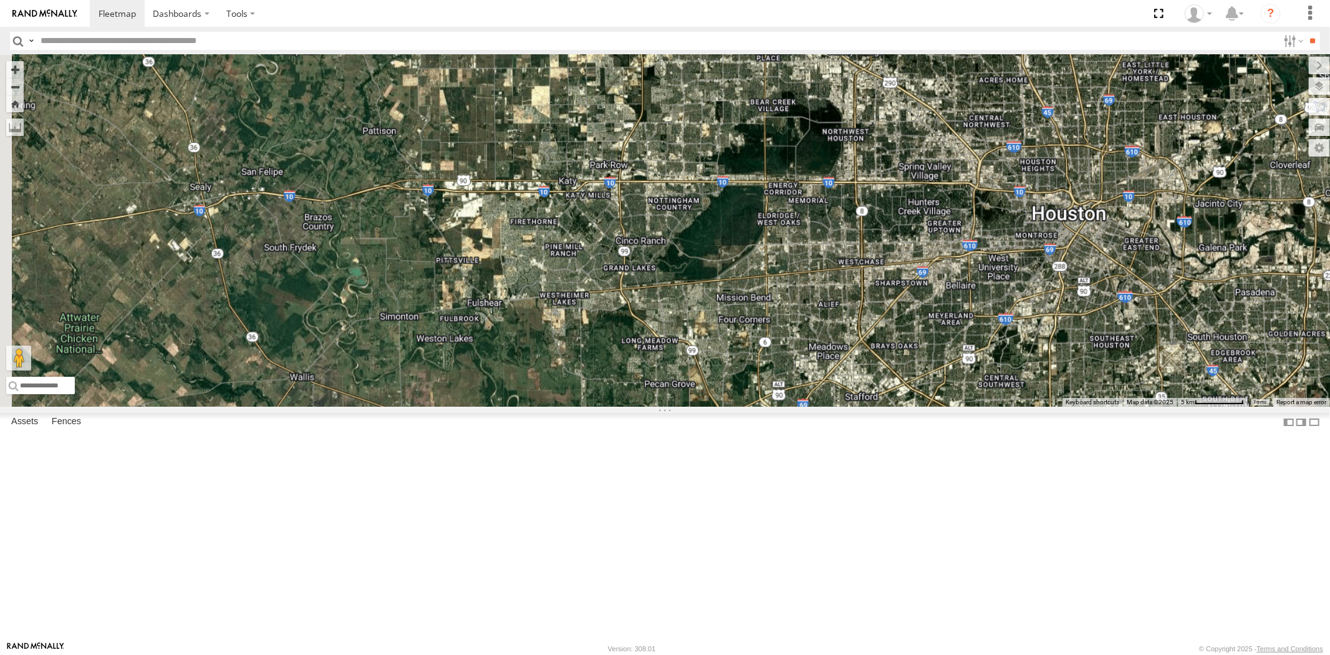
drag, startPoint x: 928, startPoint y: 359, endPoint x: 814, endPoint y: 356, distance: 113.6
click at [831, 356] on div "23207 NEW 23207xx 23460 NEW 23480 23467 4G" at bounding box center [665, 231] width 1330 height 352
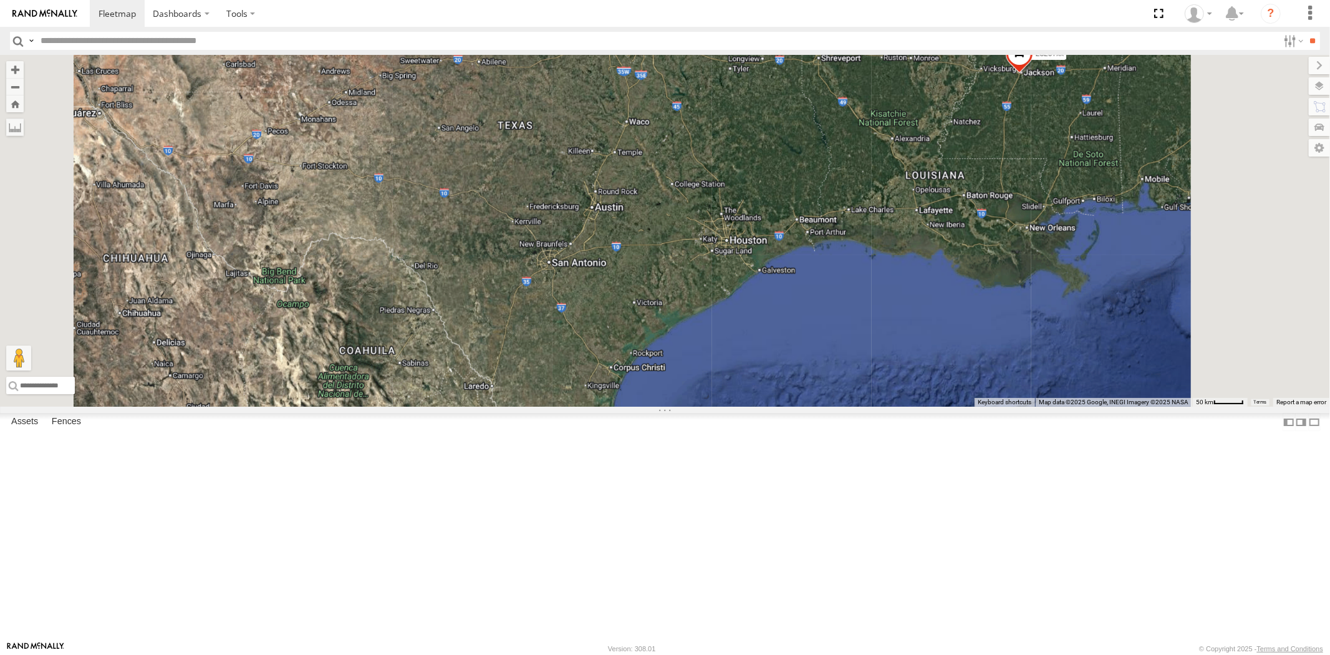
drag, startPoint x: 962, startPoint y: 352, endPoint x: 911, endPoint y: 359, distance: 52.1
click at [911, 359] on div "23207 NEW 23207xx 23460 NEW 23480 23467 4G 2" at bounding box center [665, 231] width 1330 height 352
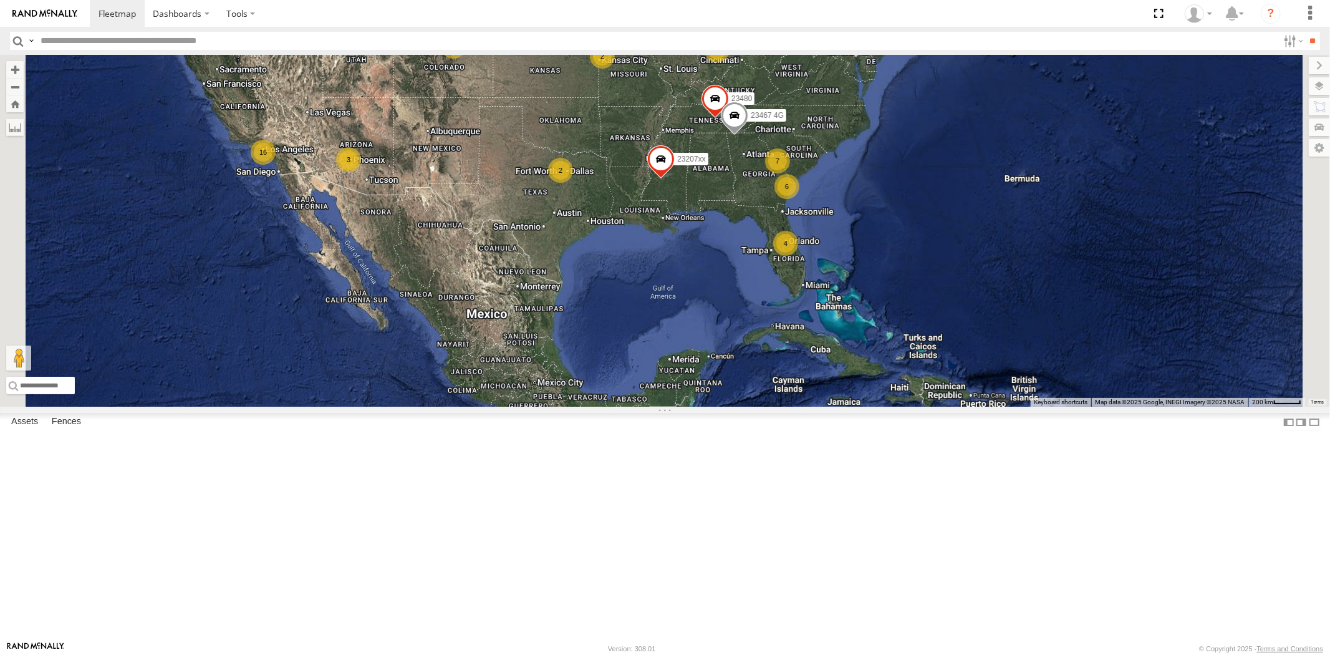
click at [800, 404] on div "23207 NEW 23207xx 23460 NEW 23480 23467 4G 4 6 16 2 7 2 3 2 2 2 3" at bounding box center [665, 231] width 1330 height 352
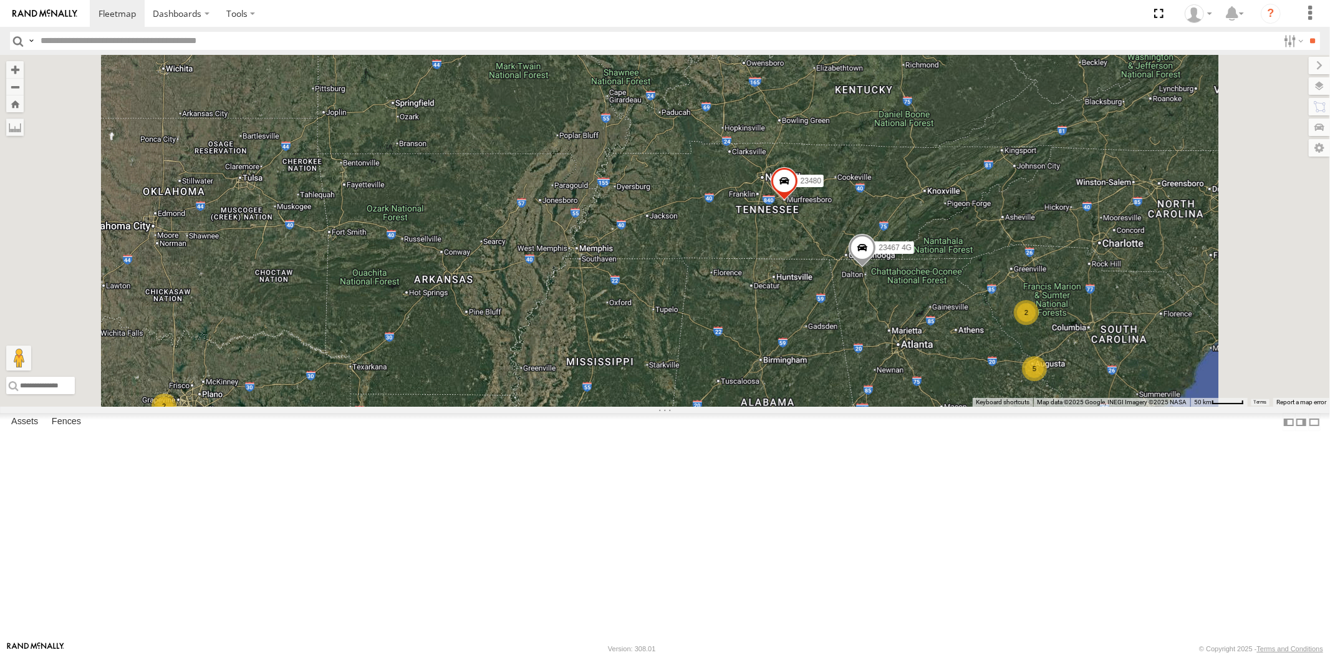
click at [928, 407] on div "23207 NEW 23207xx 23460 NEW 23480 23467 4G 23460 23335 4G/Active 6 2 5 2 2 2" at bounding box center [665, 231] width 1330 height 352
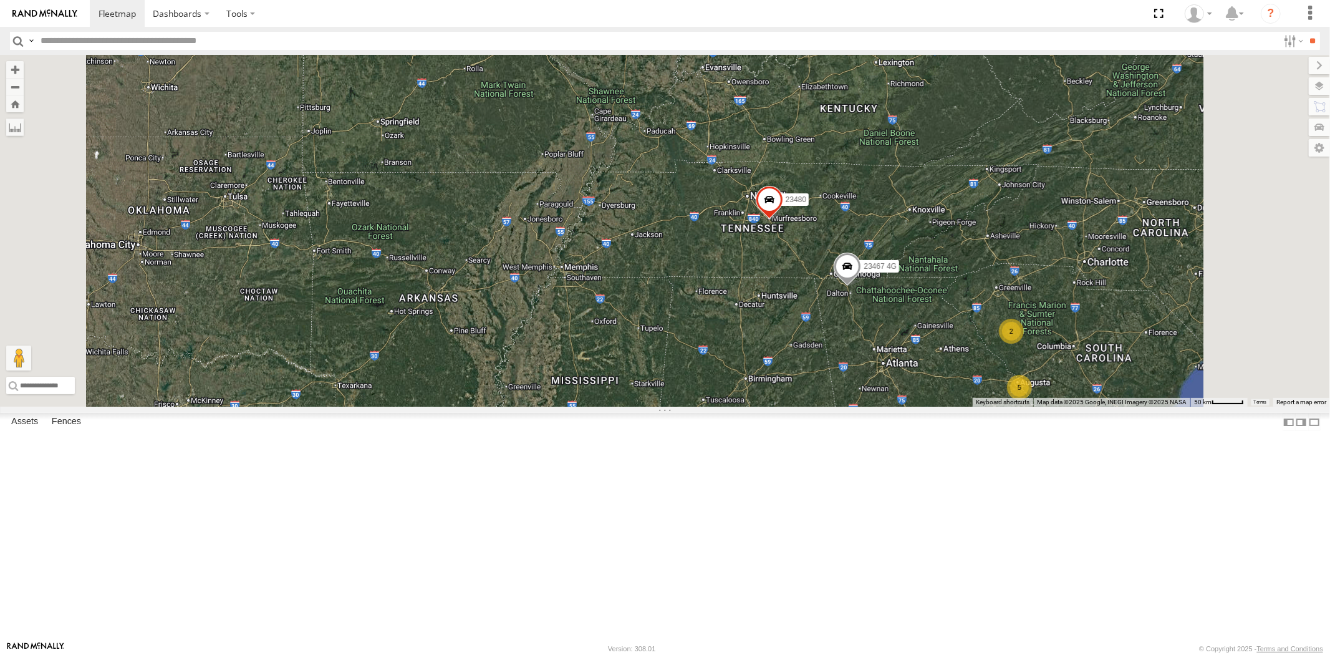
drag, startPoint x: 846, startPoint y: 423, endPoint x: 818, endPoint y: 431, distance: 29.2
click at [818, 407] on div "23207 NEW 23207xx 23460 NEW 23480 23467 4G 23460 23335 4G/Active 6 2 5 2 2 2" at bounding box center [665, 231] width 1330 height 352
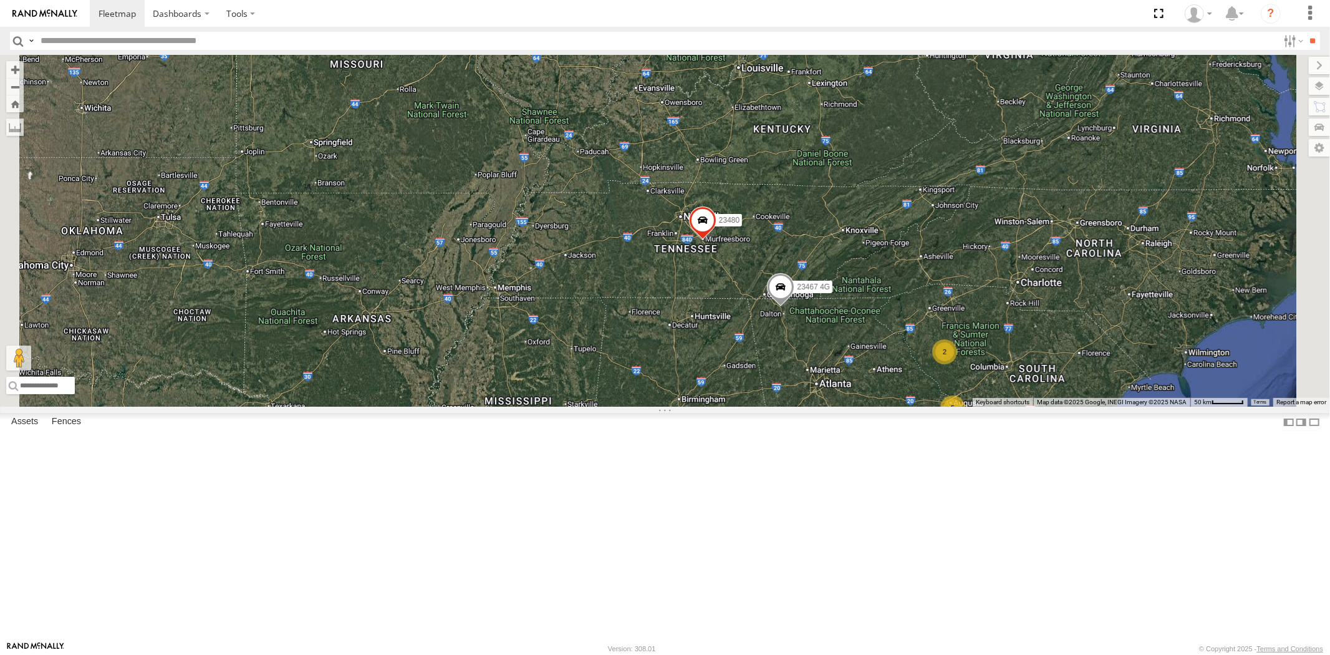
click at [761, 407] on div "23207 NEW 23207xx 23460 NEW 23480 23467 4G 23460 23335 4G/Active 6 2 5 2 2 2 2" at bounding box center [665, 231] width 1330 height 352
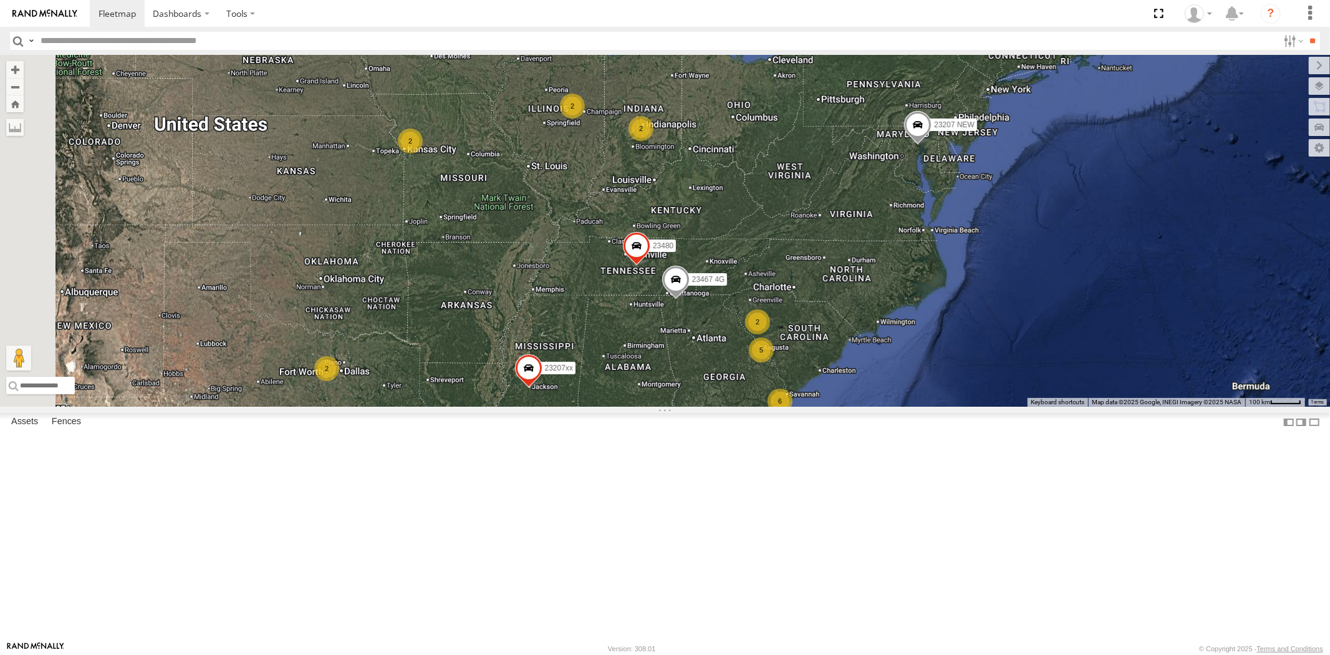
drag, startPoint x: 776, startPoint y: 409, endPoint x: 776, endPoint y: 438, distance: 29.3
click at [776, 407] on div "23207 NEW 23207xx 23460 NEW 23480 23467 4G 23460 23335 4G/Active 4 6 2 5 2 2 2 2" at bounding box center [665, 231] width 1330 height 352
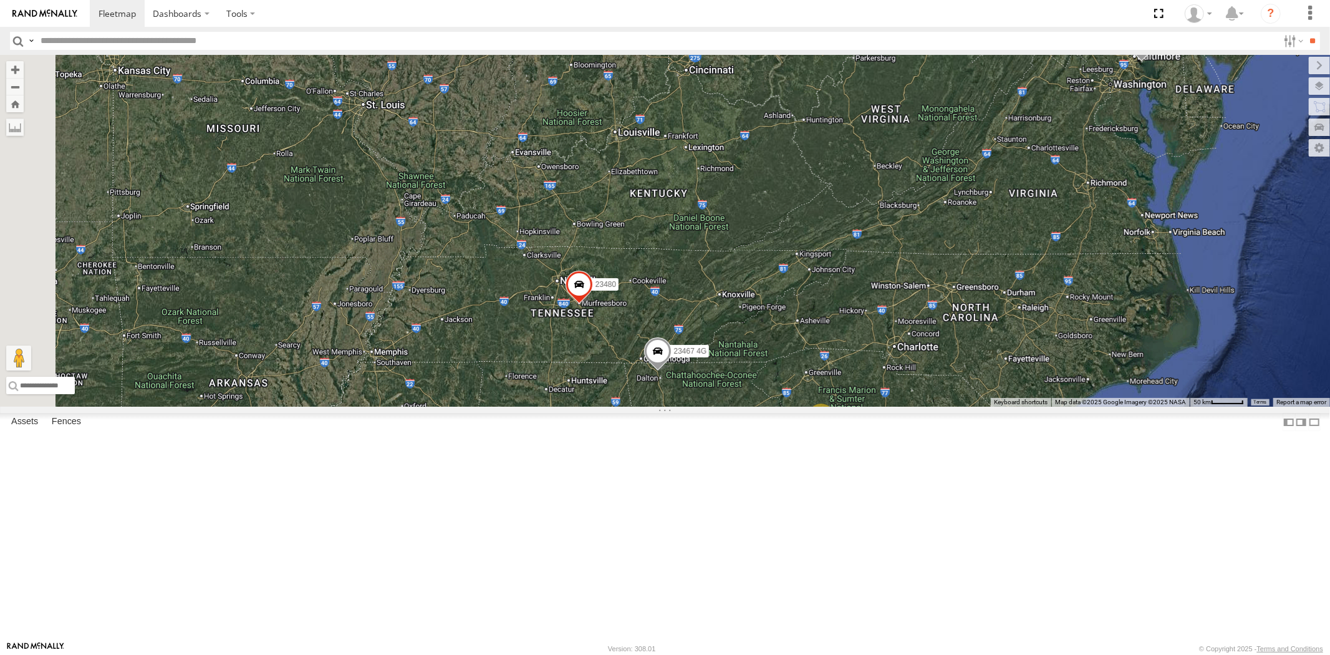
drag, startPoint x: 853, startPoint y: 389, endPoint x: 861, endPoint y: 339, distance: 51.2
click at [859, 346] on div "23207 NEW 23207xx 23460 NEW 23480 23467 4G 23460 23335 4G/Active 5 2 2 2" at bounding box center [665, 231] width 1330 height 352
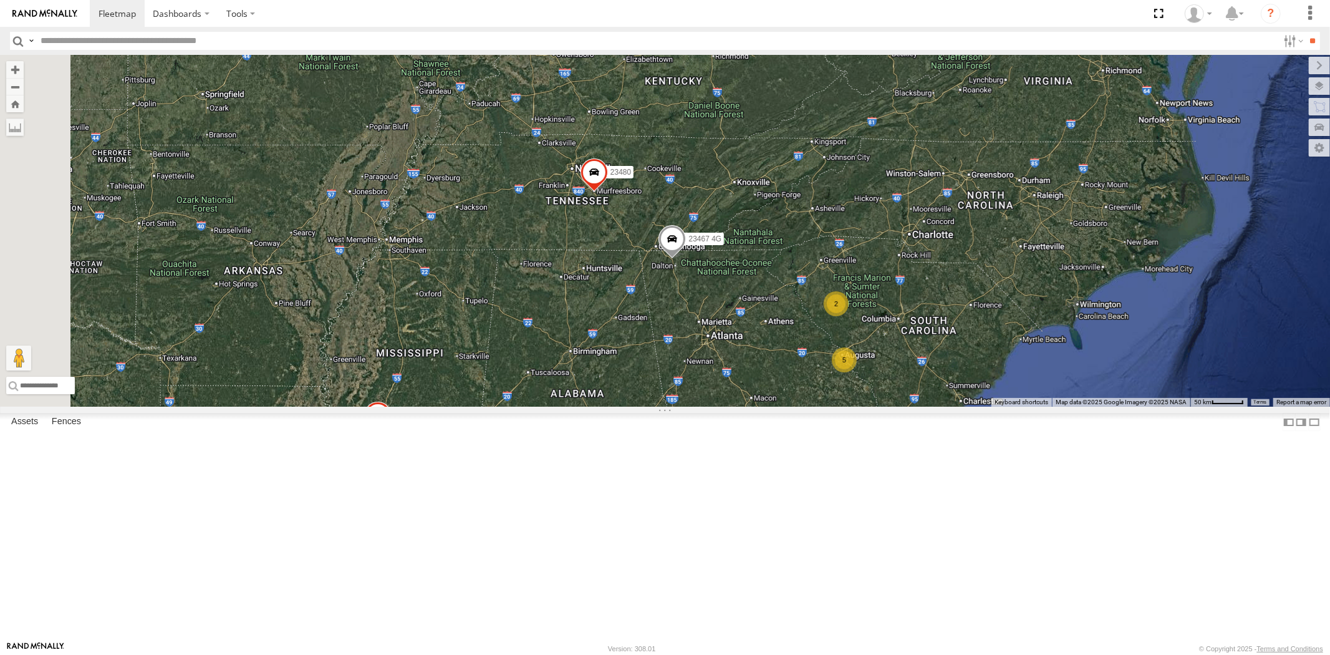
drag, startPoint x: 861, startPoint y: 457, endPoint x: 876, endPoint y: 477, distance: 24.1
click at [876, 407] on div "23207 NEW 23207xx 23460 NEW 23480 23467 4G 23460 23335 4G/Active 5 2 2 2 6" at bounding box center [665, 231] width 1330 height 352
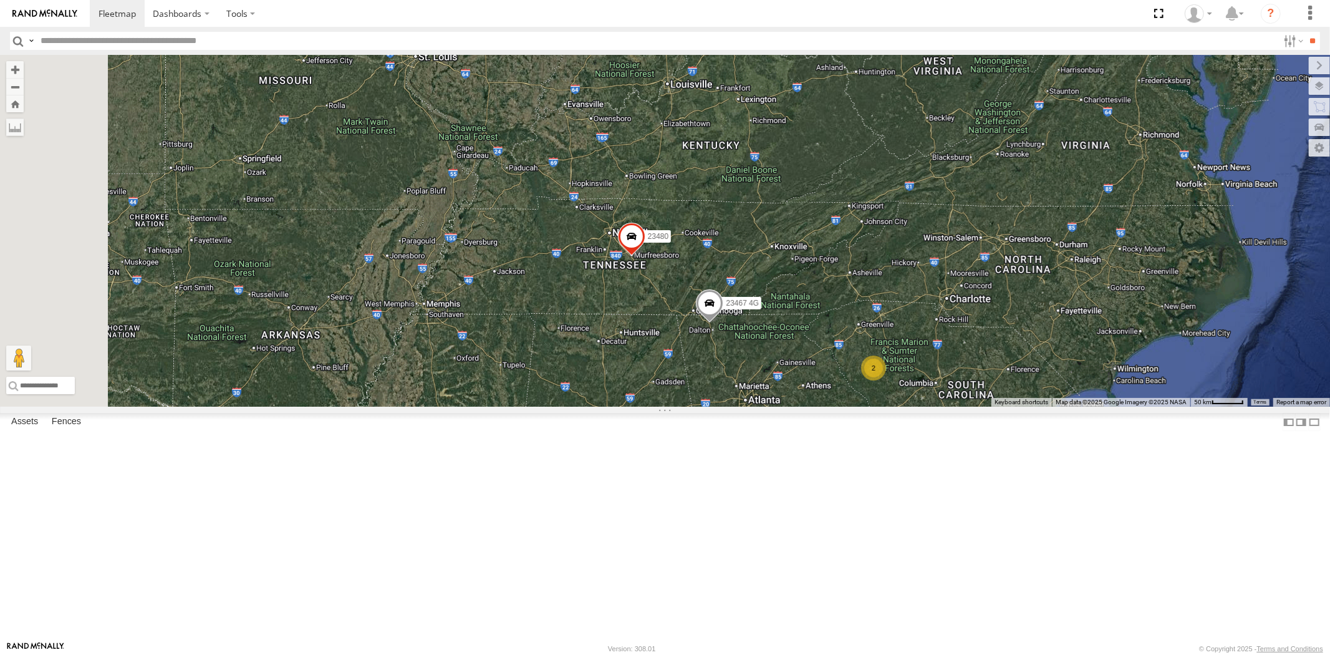
drag, startPoint x: 828, startPoint y: 462, endPoint x: 845, endPoint y: 488, distance: 31.1
click at [856, 407] on div "23207 NEW 23207xx 23460 NEW 23480 23467 4G 23460 23335 4G/Active 5 2 2 2 6 2" at bounding box center [665, 231] width 1330 height 352
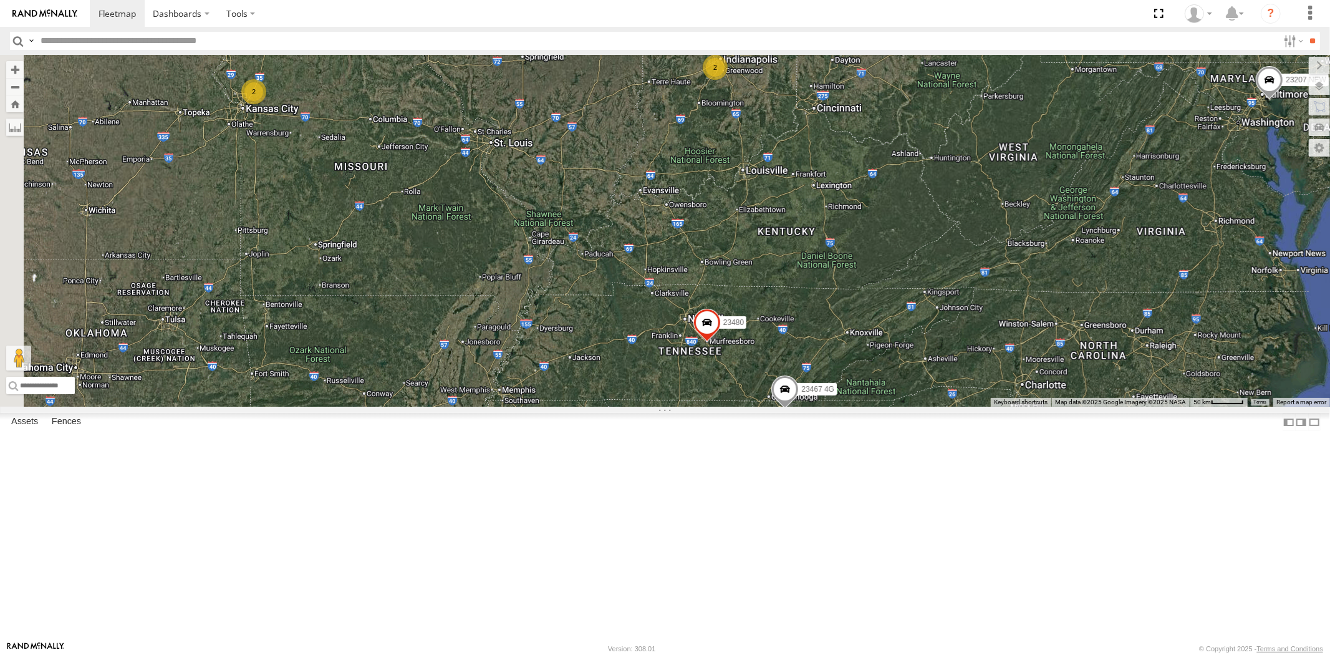
drag, startPoint x: 739, startPoint y: 385, endPoint x: 735, endPoint y: 419, distance: 33.9
click at [735, 407] on div "23207 NEW 23207xx 23460 NEW 23480 23467 4G 23460 23335 4G/Active 5 2 2 2 6 2" at bounding box center [665, 231] width 1330 height 352
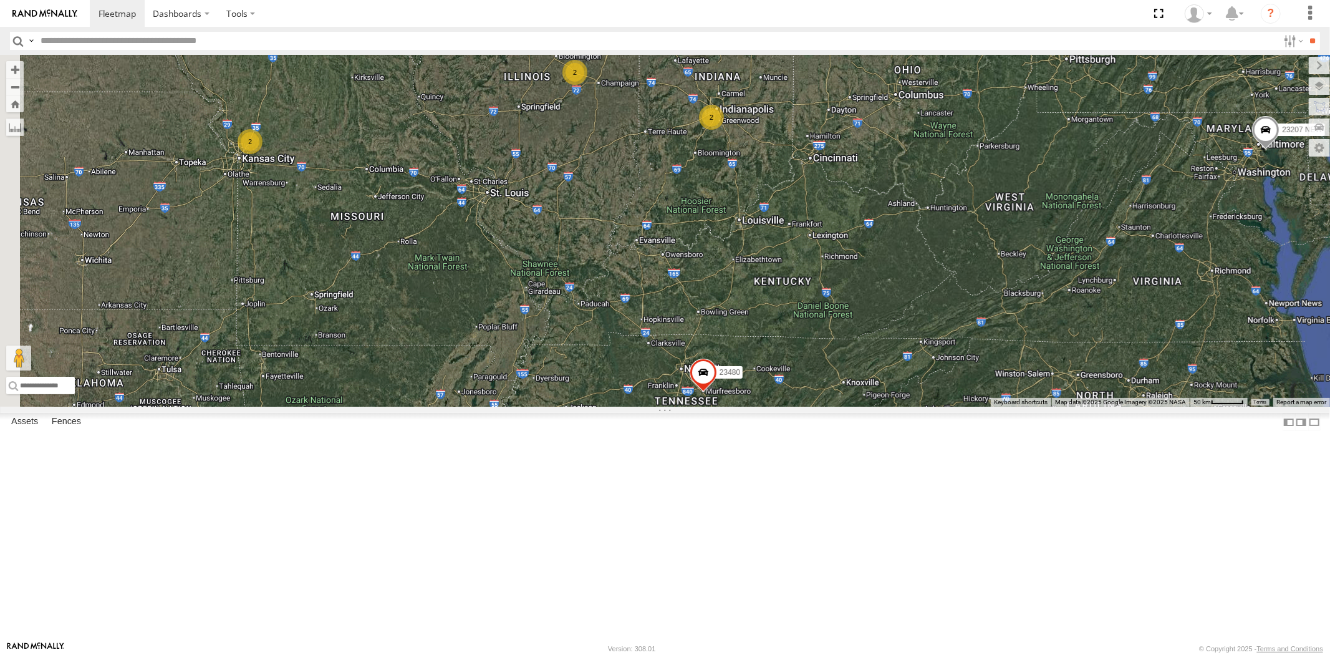
click at [747, 407] on div "23207 NEW 23207xx 23460 NEW 23480 23467 4G 23460 23335 4G/Active 5 2 2 2 6 2" at bounding box center [665, 231] width 1330 height 352
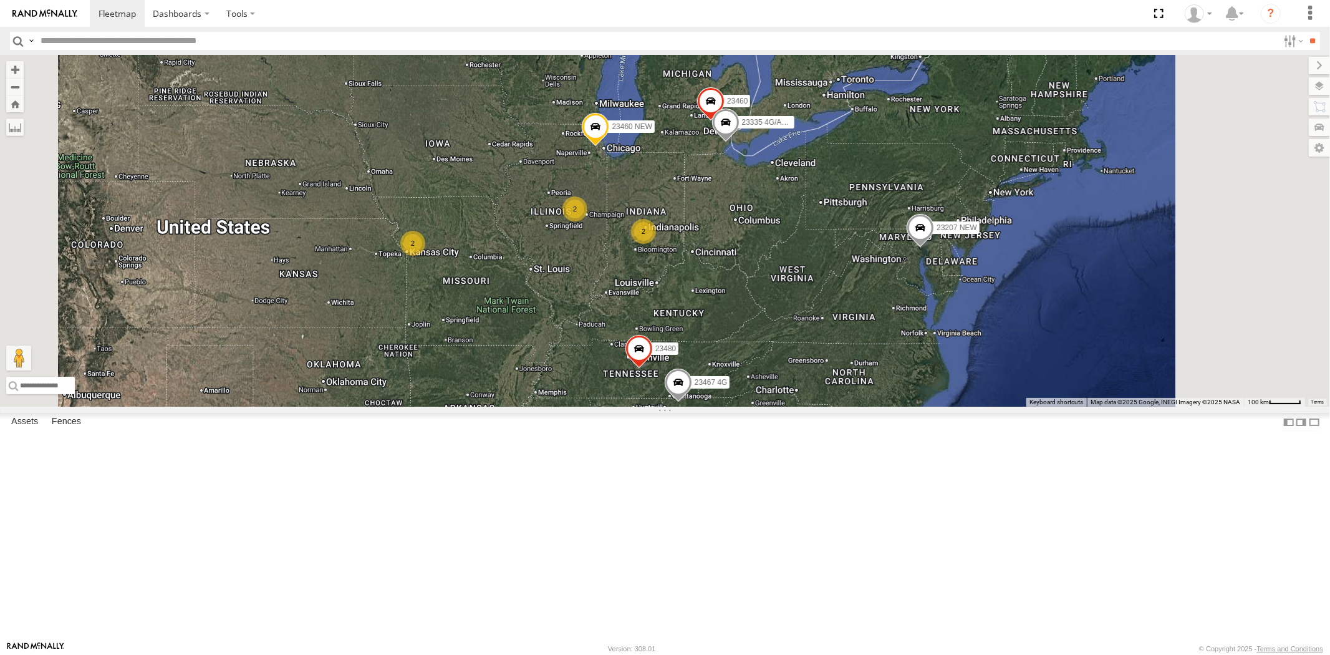
drag, startPoint x: 756, startPoint y: 409, endPoint x: 800, endPoint y: 378, distance: 53.3
click at [795, 379] on div "23207 NEW 23207xx 23460 NEW 23480 23467 4G 23460 23335 4G/Active 6 2 5 2 2 2 2" at bounding box center [665, 231] width 1330 height 352
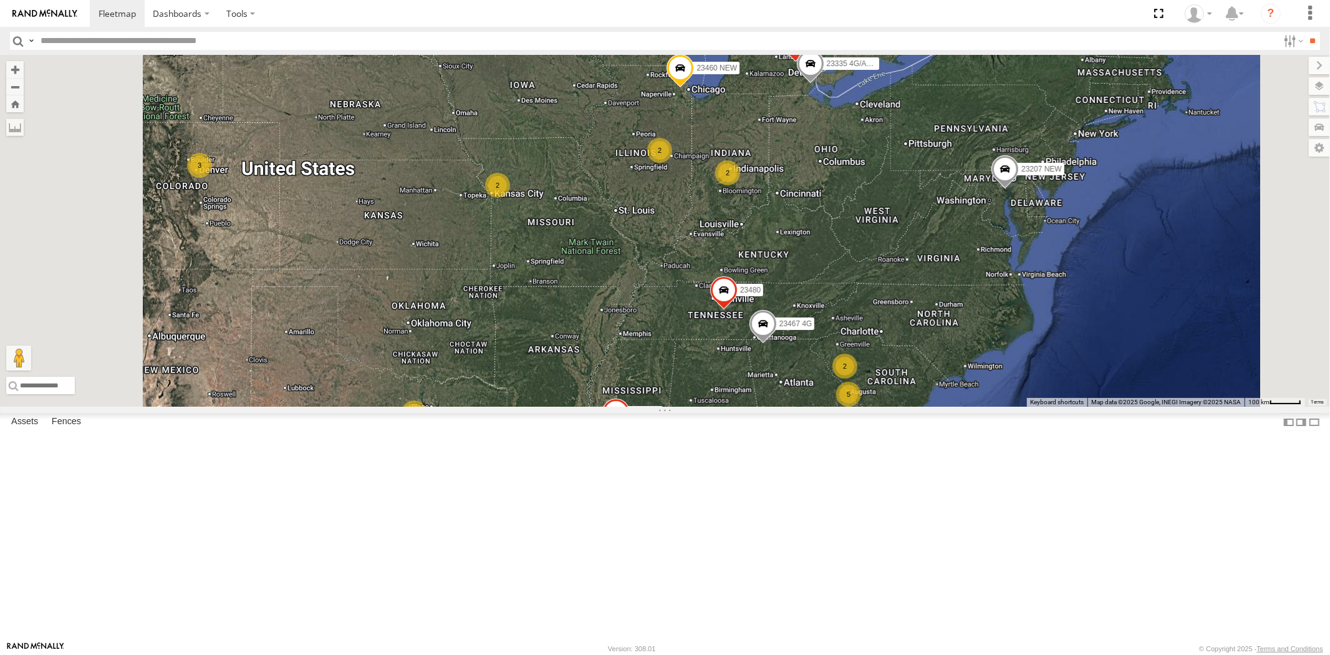
click at [795, 372] on div "23207 NEW 23207xx 23460 NEW 23480 23467 4G 23460 23335 4G/Active 6 2 5 2 2 2 2 3" at bounding box center [665, 231] width 1330 height 352
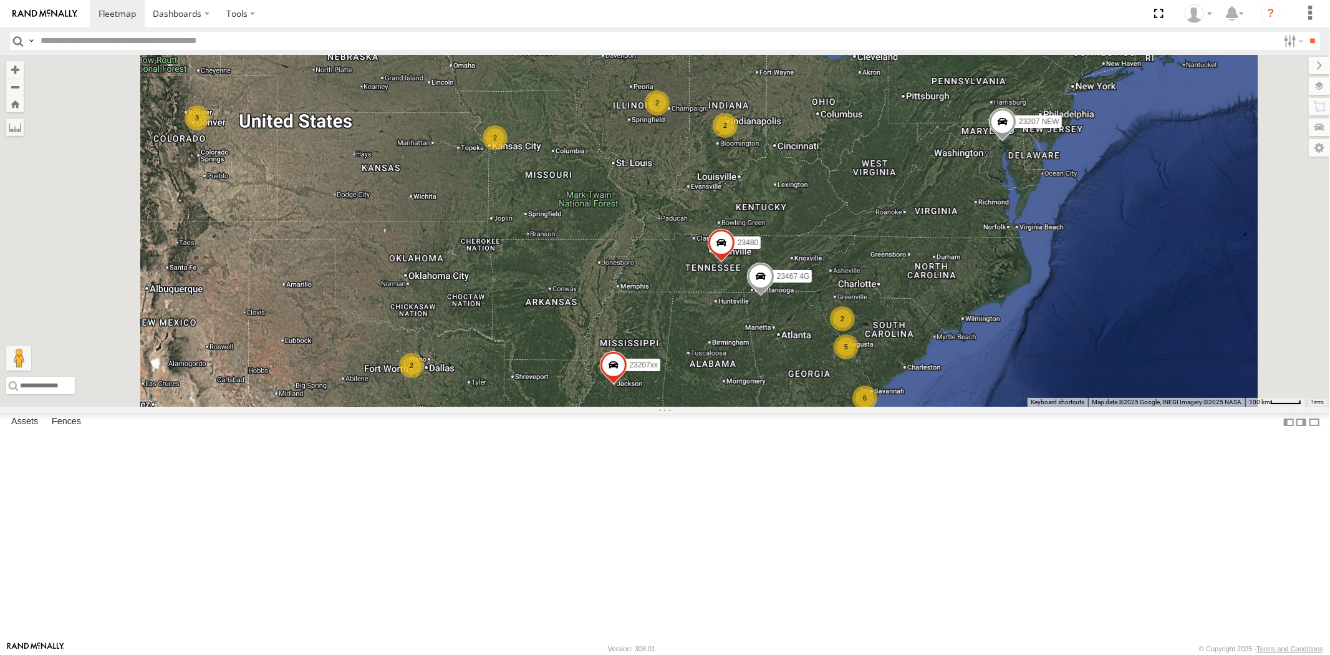
drag, startPoint x: 852, startPoint y: 389, endPoint x: 770, endPoint y: 374, distance: 83.6
click at [770, 374] on div "23207 NEW 23207xx 23460 NEW 23480 23467 4G 23460 23335 4G/Active 6 2 5 2 2 2 2 …" at bounding box center [665, 231] width 1330 height 352
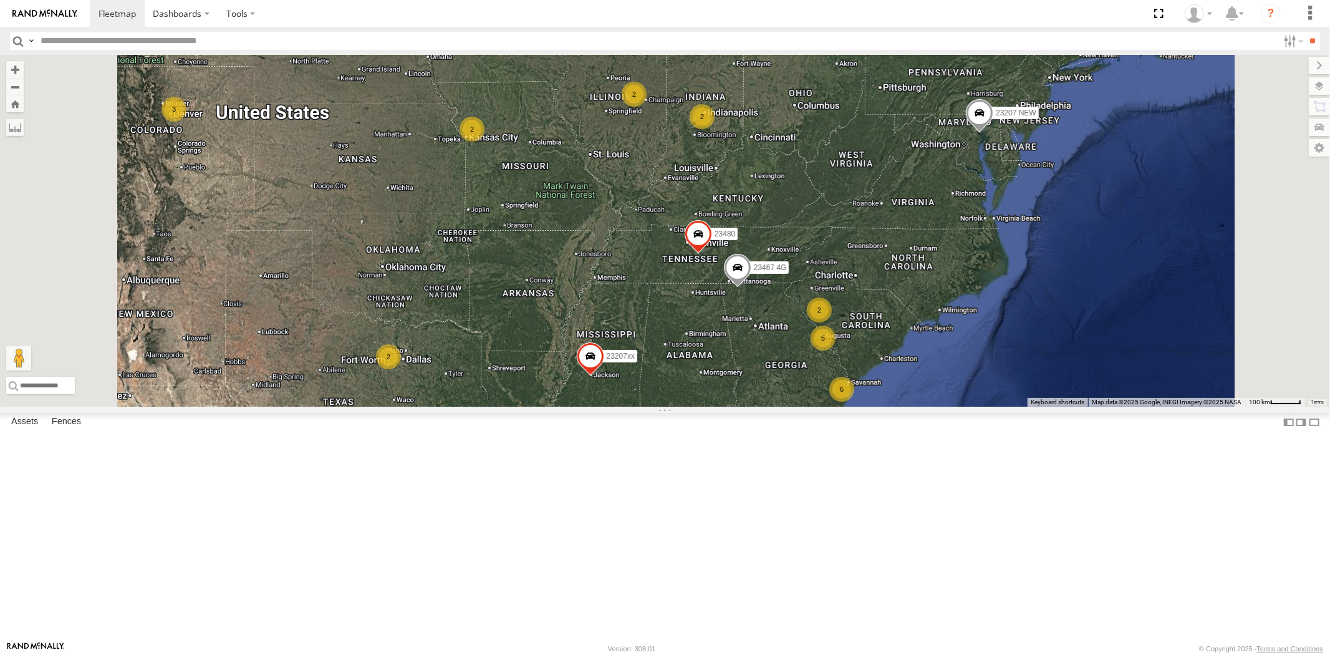
drag, startPoint x: 720, startPoint y: 379, endPoint x: 635, endPoint y: 391, distance: 86.3
click at [636, 391] on div "23207 NEW 23207xx 23460 NEW 23480 23467 4G 23460 23335 4G/Active 4 6 2 5 2 2 2 …" at bounding box center [665, 231] width 1330 height 352
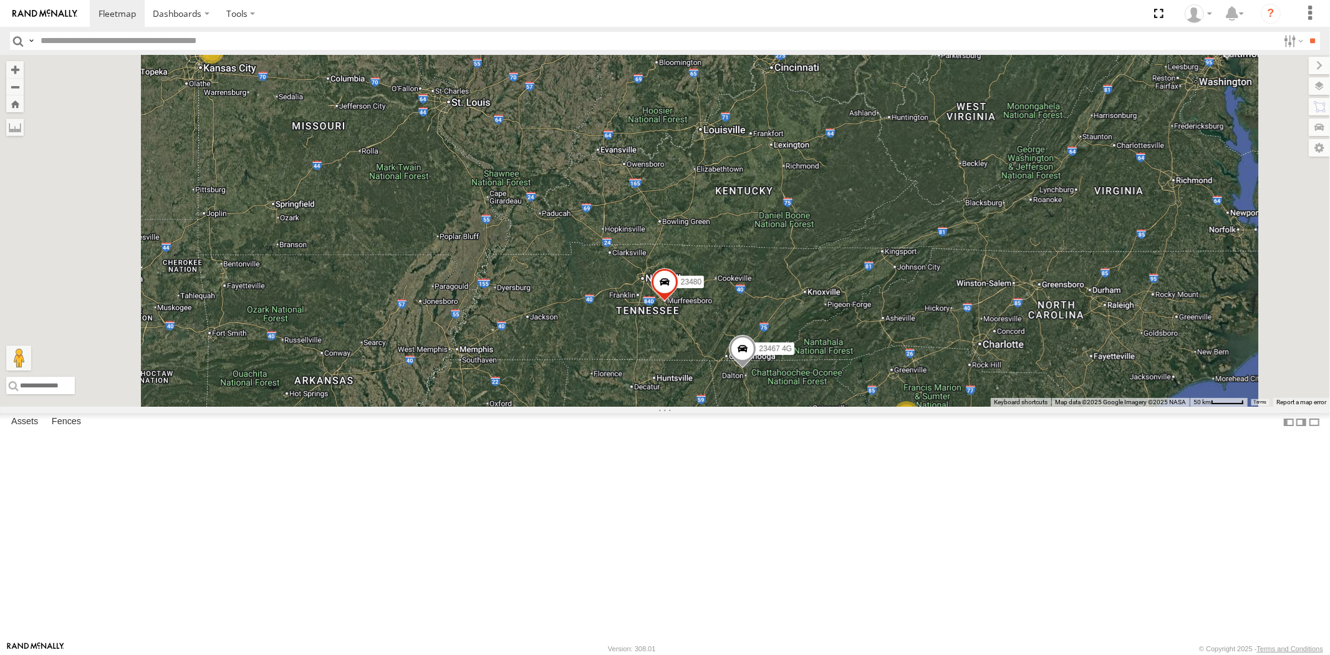
drag, startPoint x: 680, startPoint y: 366, endPoint x: 652, endPoint y: 390, distance: 37.1
click at [652, 390] on div "23207 NEW 23207xx 23460 NEW 23480 23467 4G 23460 23335 4G/Active 5 2 2 2 2" at bounding box center [665, 231] width 1330 height 352
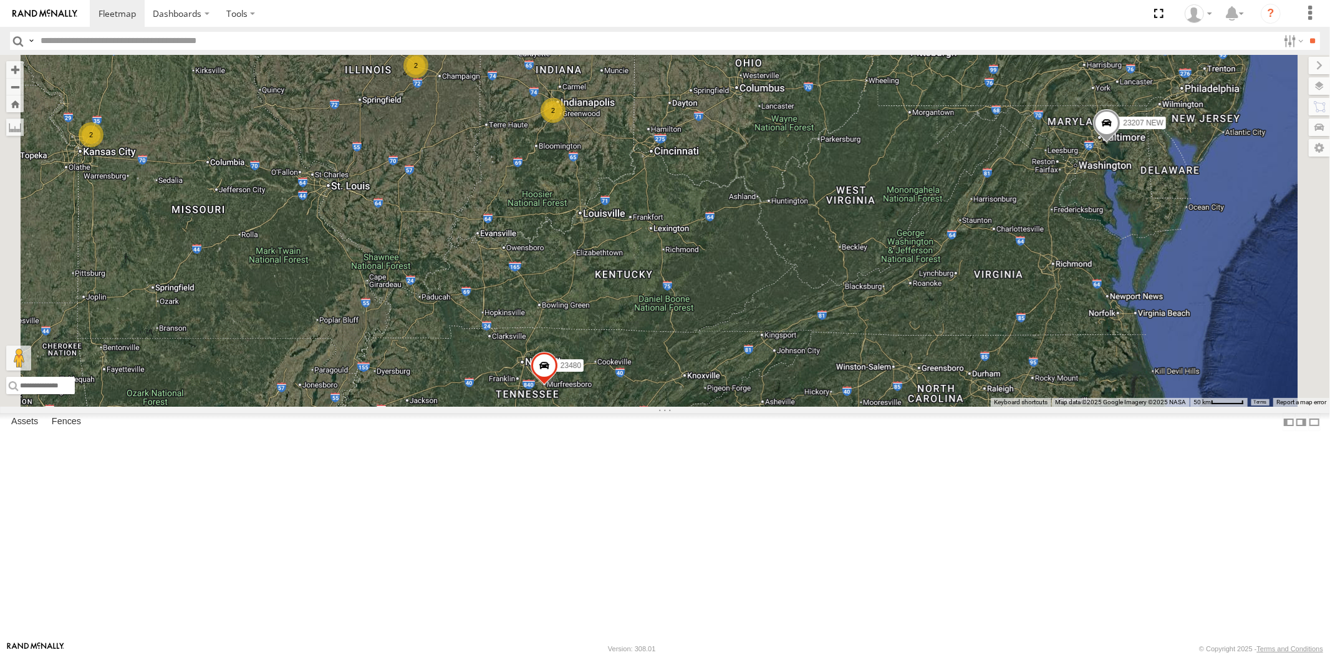
click at [664, 384] on div "23207 NEW 23207xx 23460 NEW 23480 23467 4G 23460 23335 4G/Active 5 2 2 2 2" at bounding box center [665, 231] width 1330 height 352
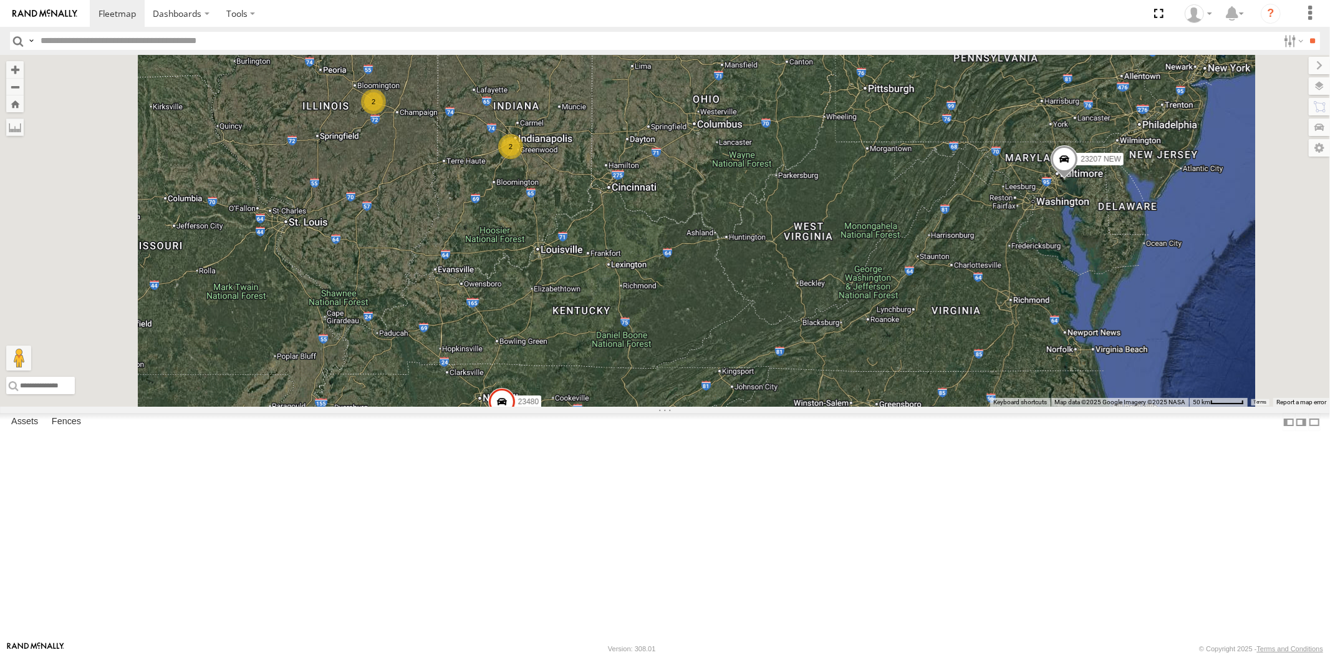
drag, startPoint x: 686, startPoint y: 359, endPoint x: 855, endPoint y: 339, distance: 170.2
click at [855, 341] on div "23207 NEW 23207xx 23460 NEW 23480 23467 4G 23460 23335 4G/Active 2 2 2" at bounding box center [665, 231] width 1330 height 352
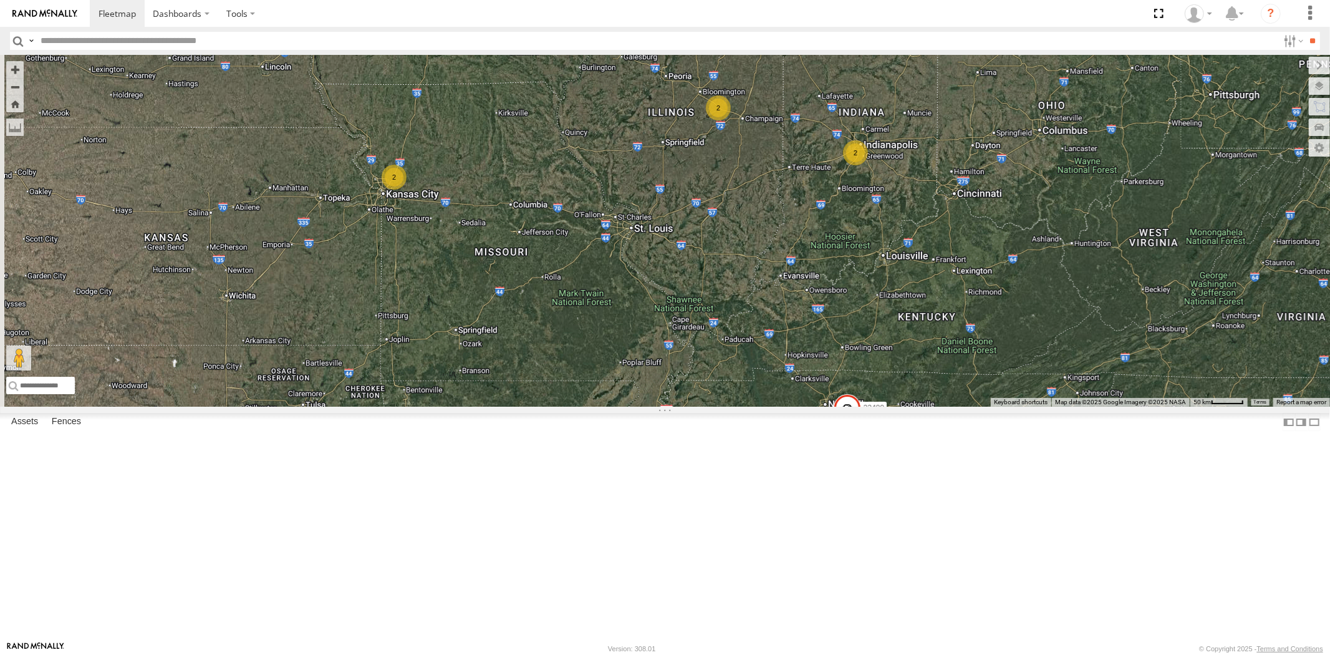
click at [713, 389] on div "23207 NEW 23207xx 23460 NEW 23480 23467 4G 23460 23335 4G/Active 2 2 2 5 2" at bounding box center [665, 231] width 1330 height 352
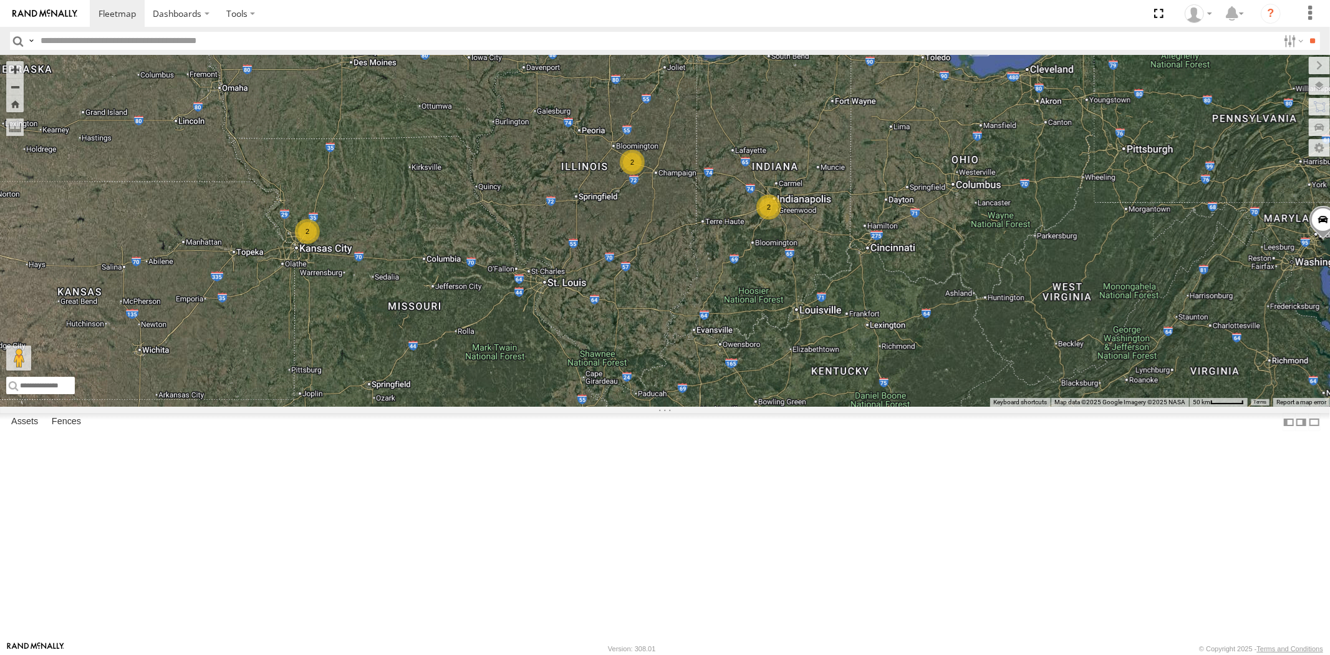
drag, startPoint x: 729, startPoint y: 377, endPoint x: 825, endPoint y: 314, distance: 114.9
click at [825, 314] on div "23207 NEW 23207xx 23460 NEW 23480 23467 4G 23460 23335 4G/Active 2 2 2 5 2" at bounding box center [665, 231] width 1330 height 352
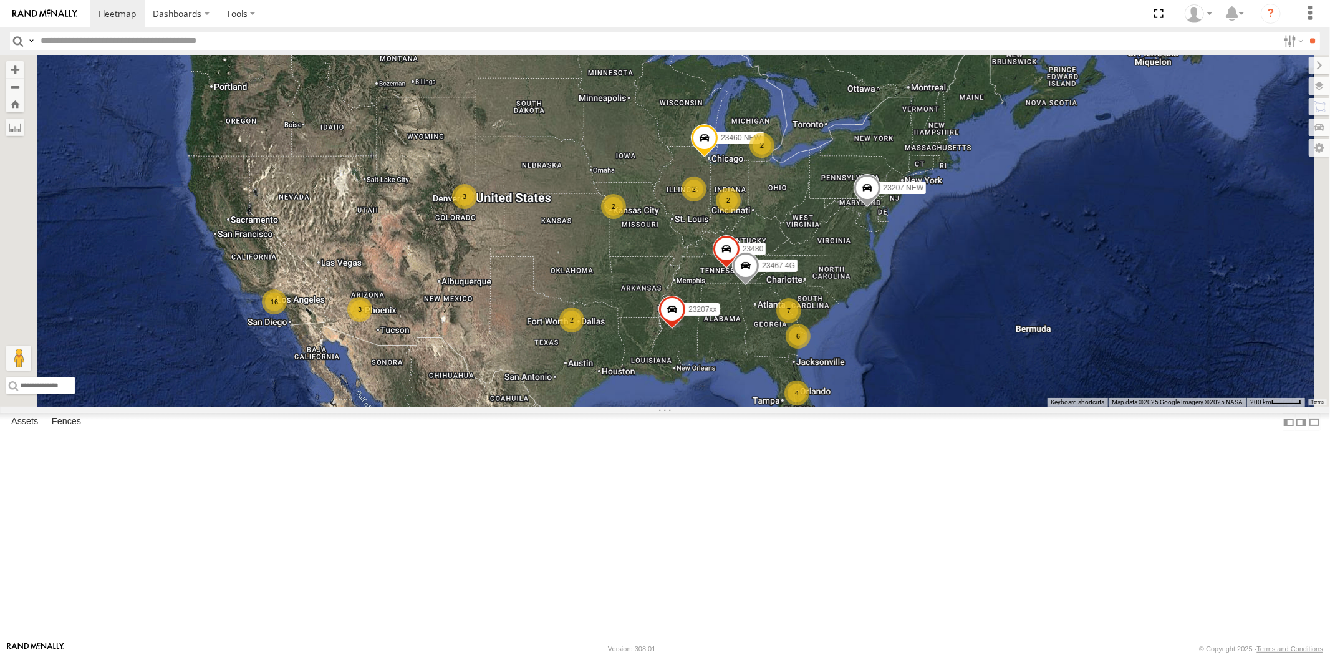
drag, startPoint x: 775, startPoint y: 384, endPoint x: 730, endPoint y: 365, distance: 49.5
click at [735, 366] on div "23207 NEW 23207xx 23460 NEW 23480 23467 4G 4 6 16 2 7 2 3 2 2 2 3" at bounding box center [665, 231] width 1330 height 352
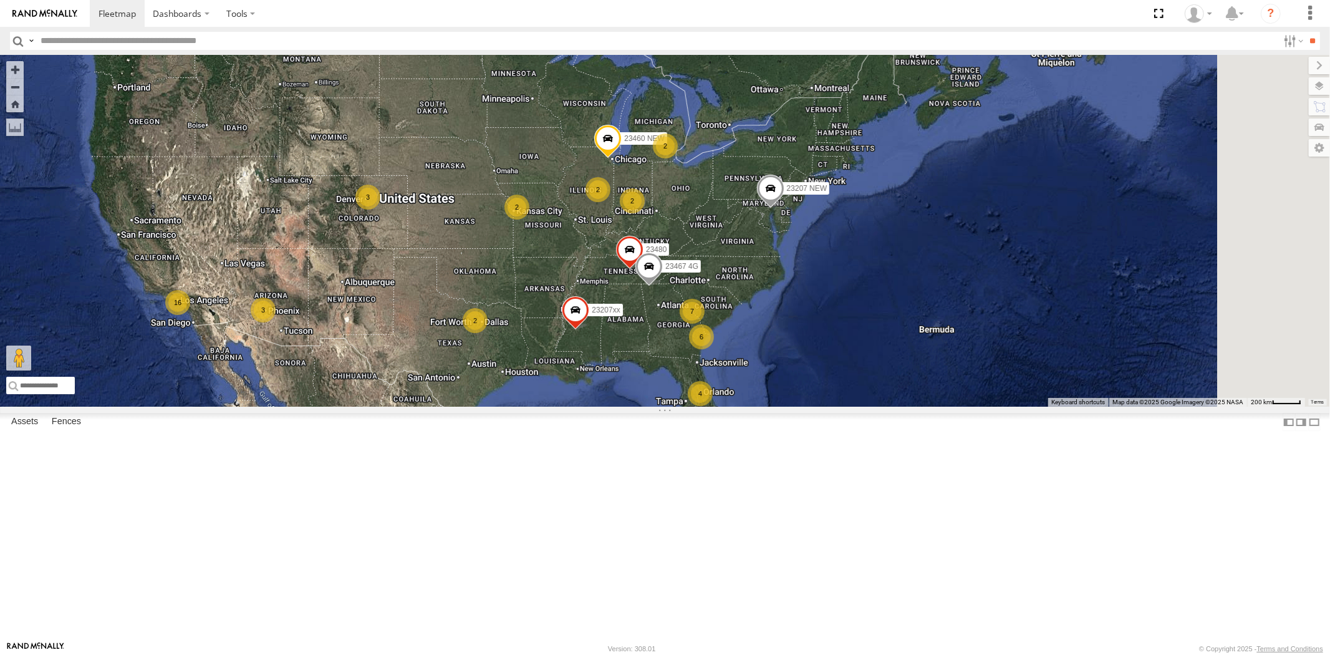
drag, startPoint x: 713, startPoint y: 380, endPoint x: 666, endPoint y: 402, distance: 51.6
click at [667, 404] on div "23207 NEW 23207xx 23460 NEW 23480 23467 4G 4 6 16 2 7 2 3 2 2 2 3" at bounding box center [665, 231] width 1330 height 352
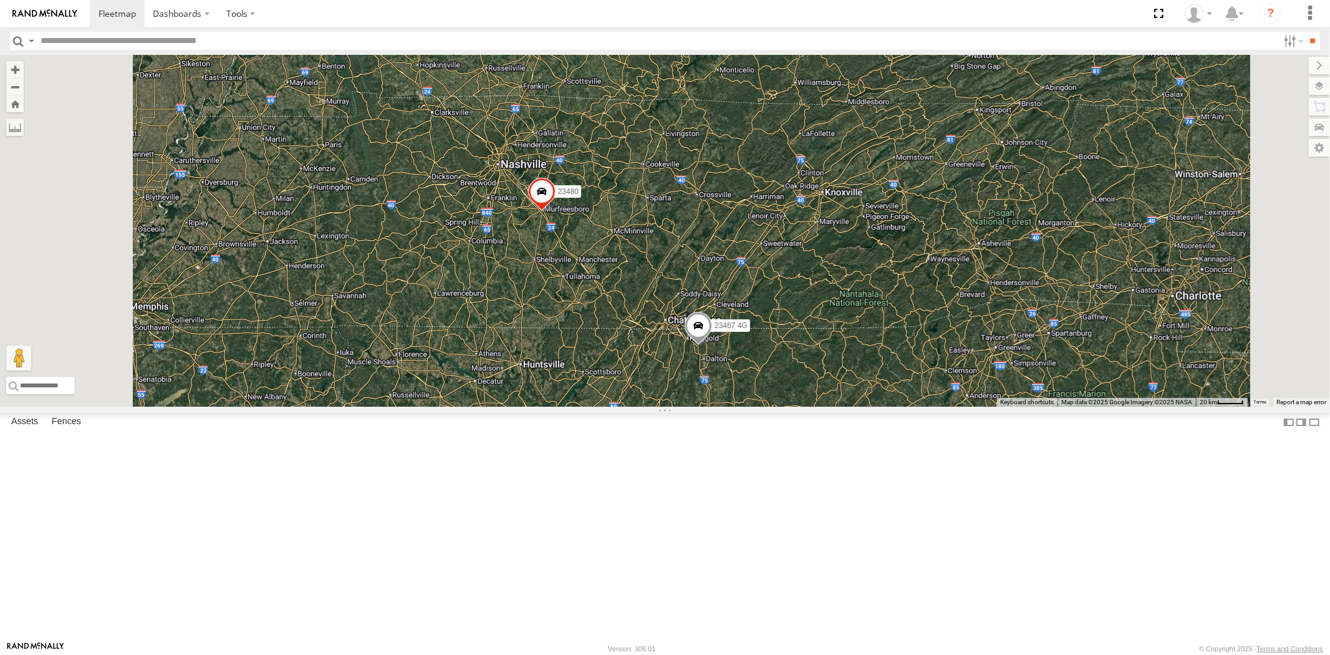
drag, startPoint x: 759, startPoint y: 369, endPoint x: 734, endPoint y: 367, distance: 25.0
click at [742, 406] on div "23207 NEW 23207xx 23460 NEW 23480 23467 4G 23460 23335 4G/Active 5 2" at bounding box center [665, 231] width 1330 height 352
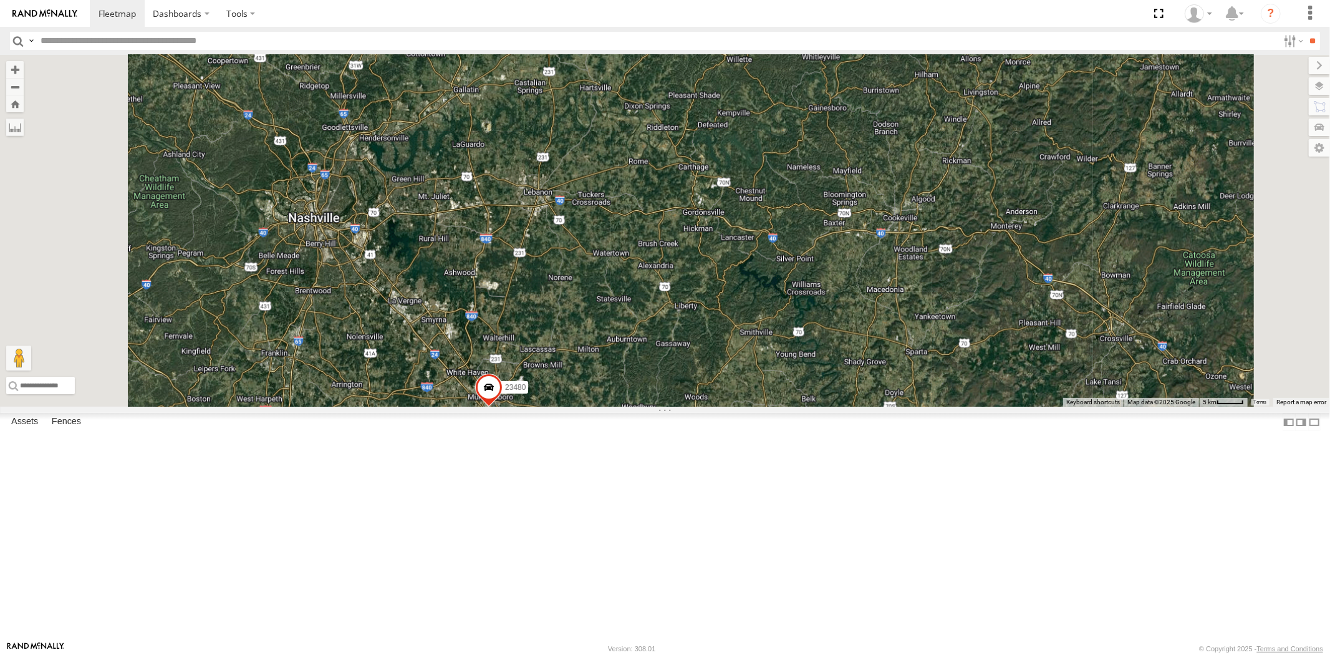
drag, startPoint x: 729, startPoint y: 377, endPoint x: 746, endPoint y: 382, distance: 18.0
click at [744, 381] on div "23207 NEW 23207xx 23460 NEW 23480 23467 4G 23460 23335 4G/Active" at bounding box center [665, 231] width 1330 height 352
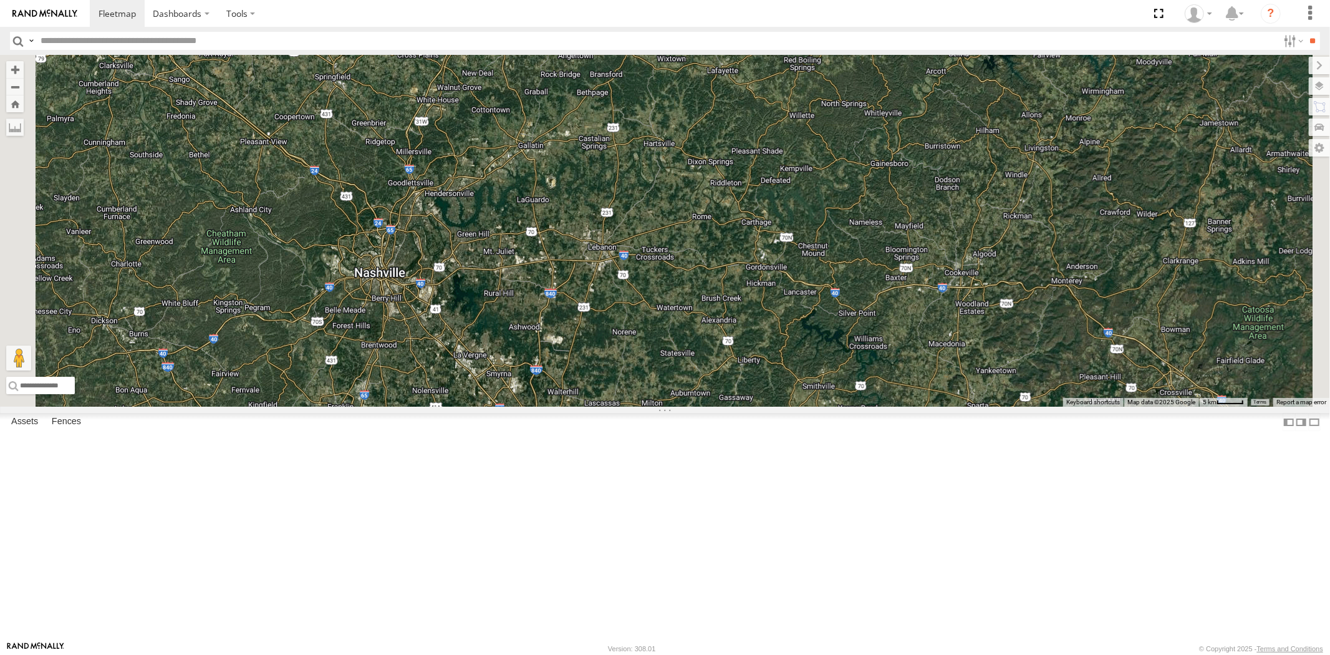
click at [86, 47] on input "text" at bounding box center [657, 41] width 1243 height 18
paste input "*****"
type input "*****"
click at [1306, 32] on input "**" at bounding box center [1313, 41] width 14 height 18
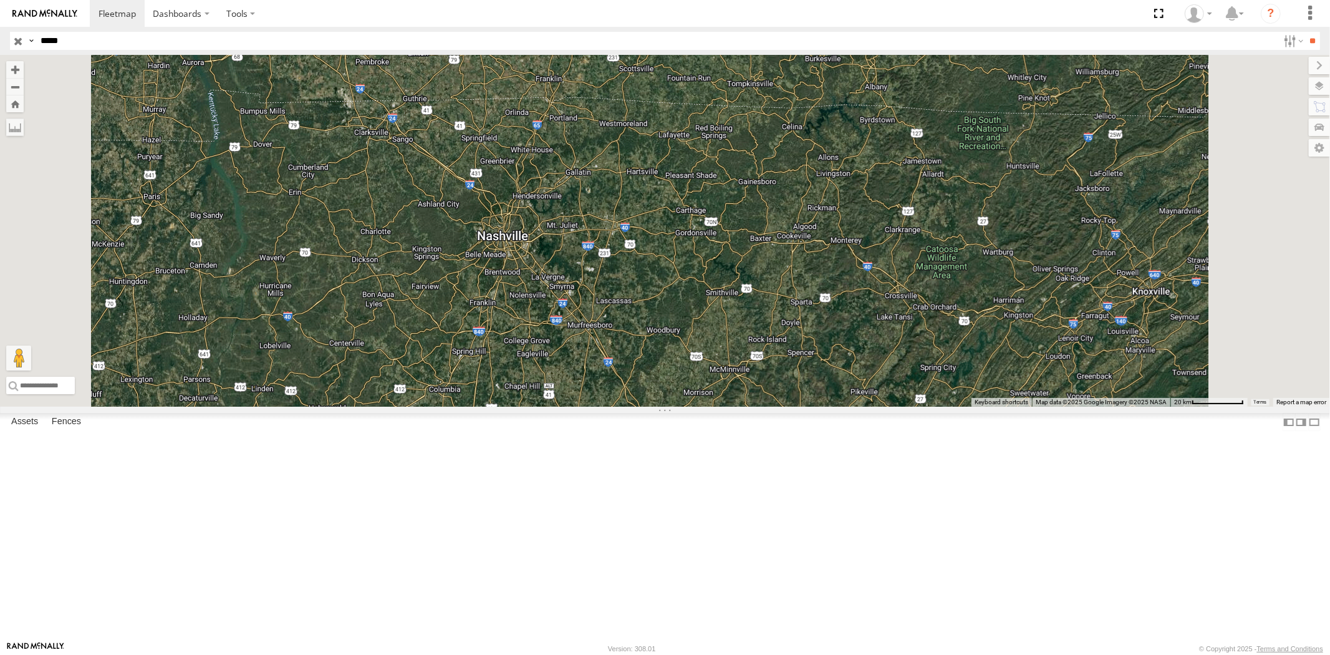
click at [0, 0] on div "All Assets" at bounding box center [0, 0] width 0 height 0
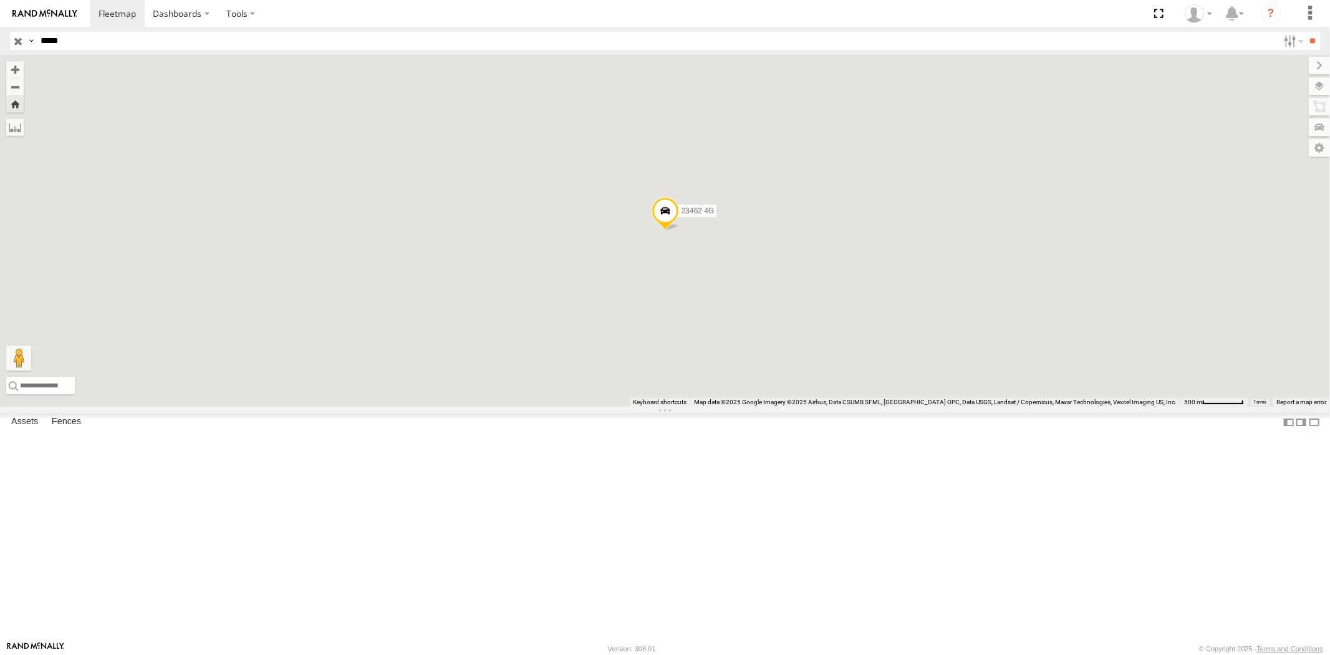
click at [0, 0] on div "23462" at bounding box center [0, 0] width 0 height 0
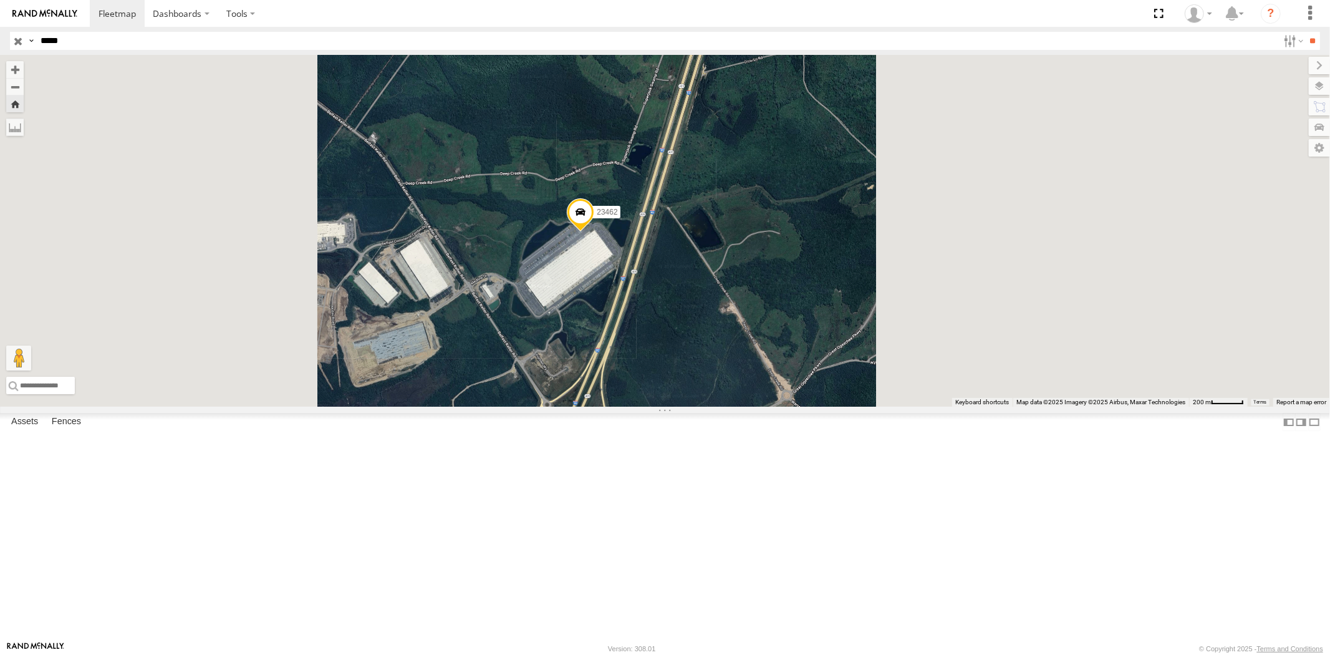
click at [21, 39] on input "button" at bounding box center [18, 41] width 16 height 18
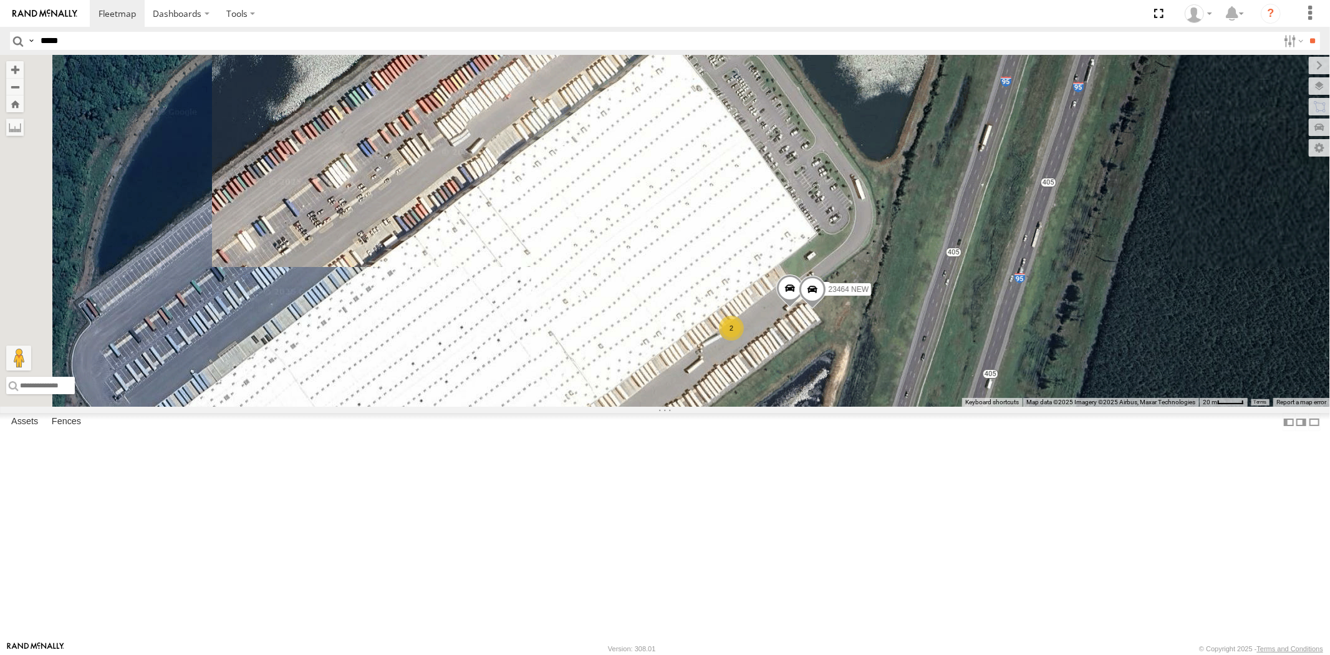
drag, startPoint x: 791, startPoint y: 284, endPoint x: 739, endPoint y: 246, distance: 65.1
click at [739, 246] on div "23462 23462 NEW 2 23464 23464 NEW" at bounding box center [665, 231] width 1330 height 352
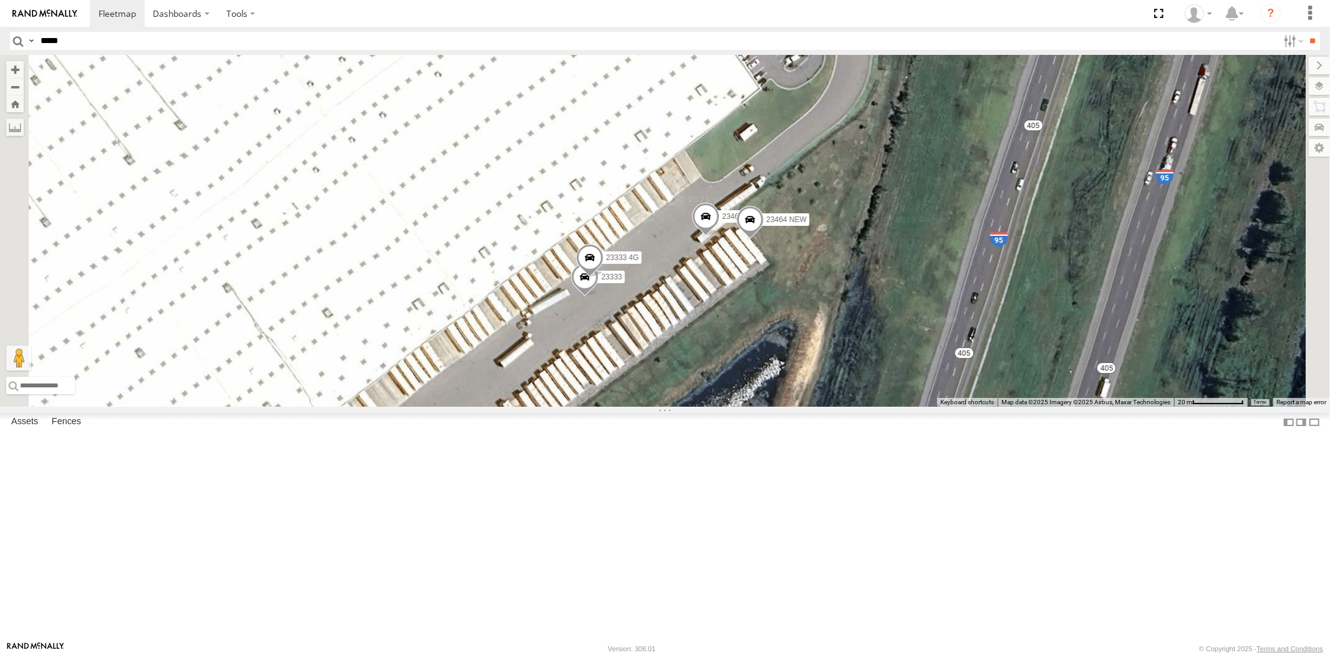
click at [107, 48] on input "*****" at bounding box center [657, 41] width 1243 height 18
paste input "*****"
type input "*****"
click at [1306, 32] on input "**" at bounding box center [1313, 41] width 14 height 18
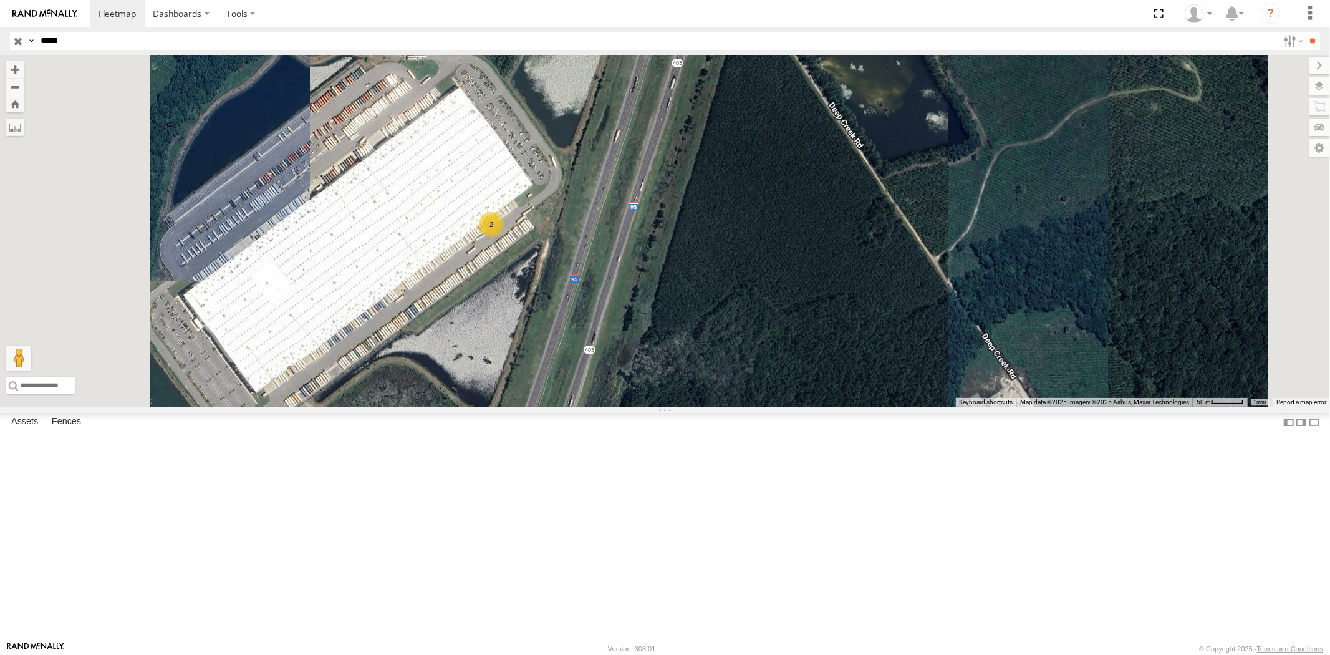
click at [23, 39] on input "button" at bounding box center [18, 41] width 16 height 18
